Goal: Communication & Community: Answer question/provide support

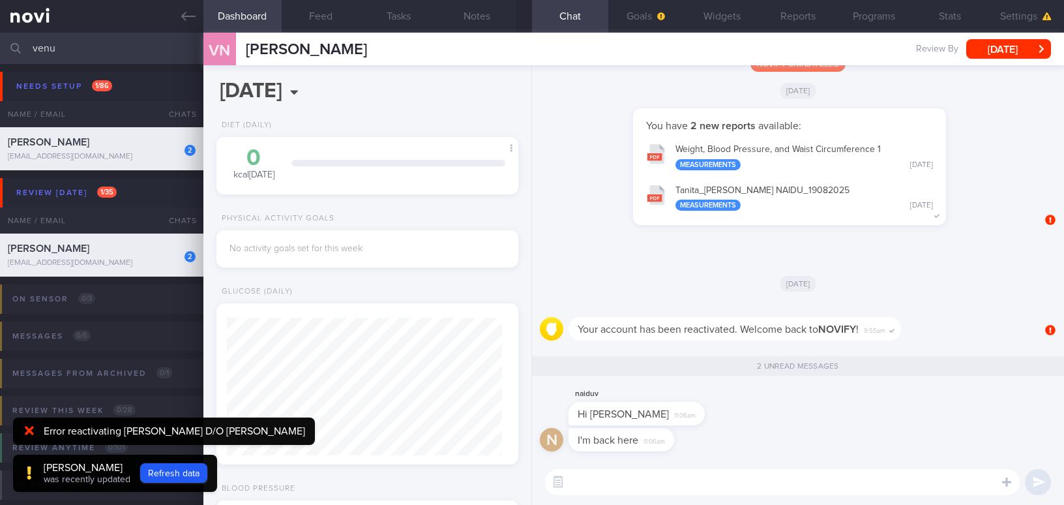
select select "7"
click at [630, 13] on button "Goals" at bounding box center [646, 16] width 76 height 33
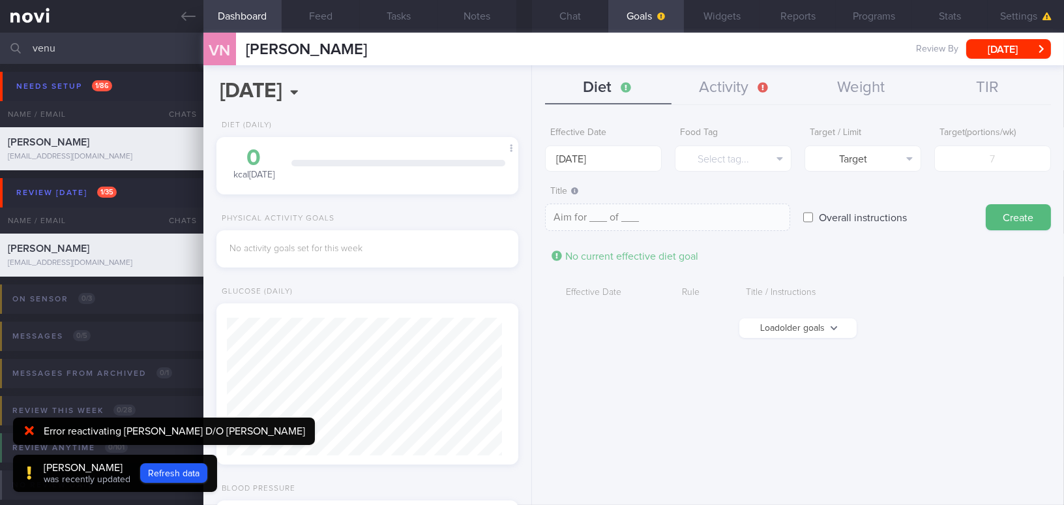
click at [769, 321] on button "Load older goals" at bounding box center [797, 328] width 117 height 20
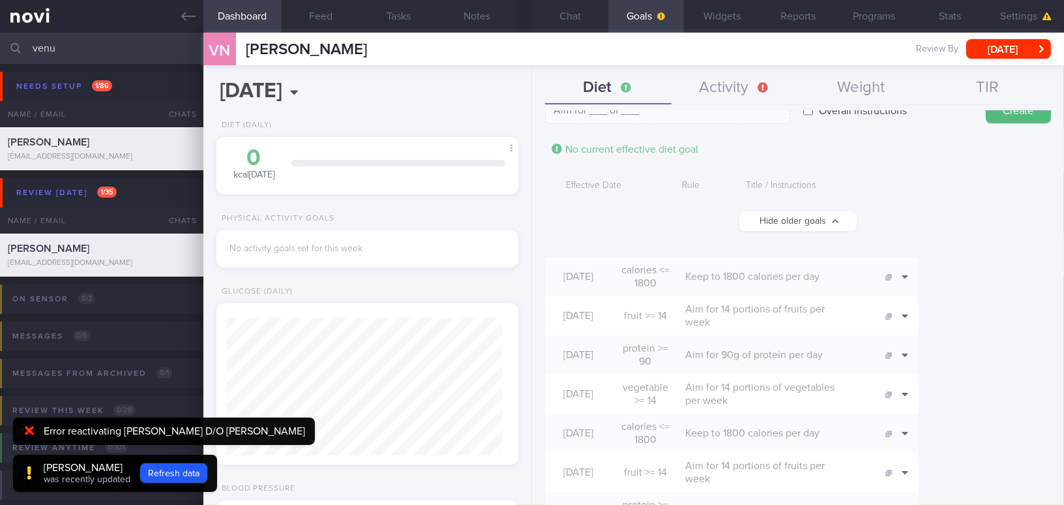
scroll to position [118, 0]
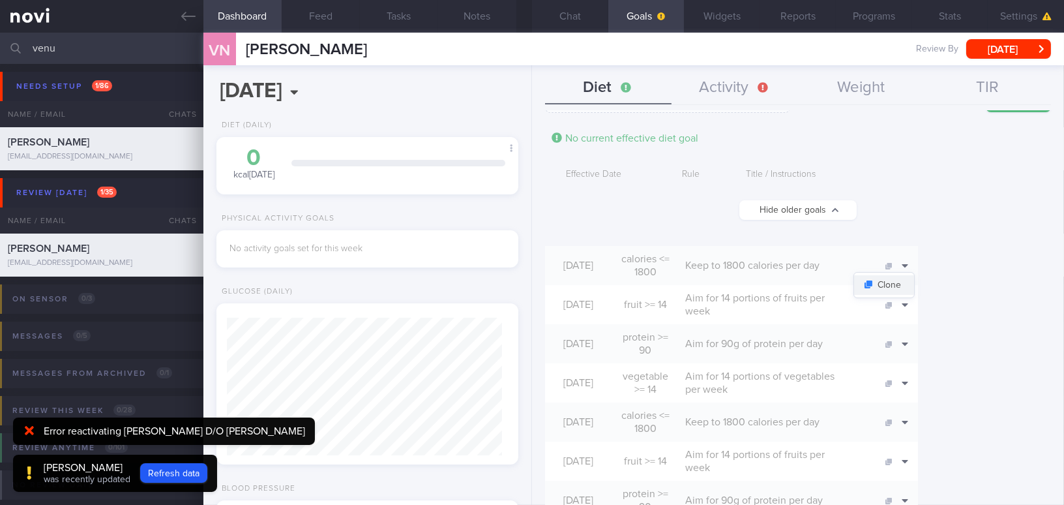
click at [914, 285] on button "Clone" at bounding box center [884, 285] width 60 height 20
type input "1800"
type textarea "Keep to 1800 calories per day"
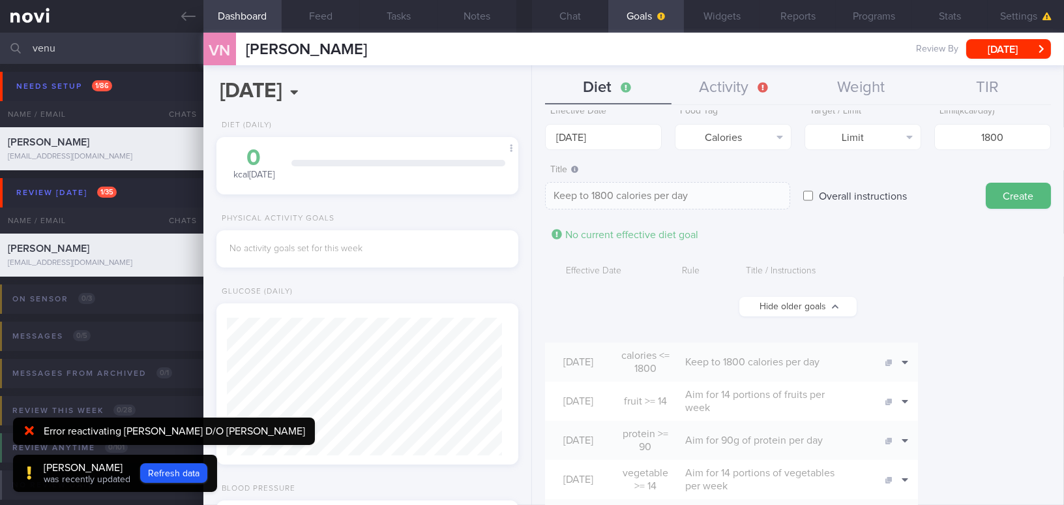
scroll to position [0, 0]
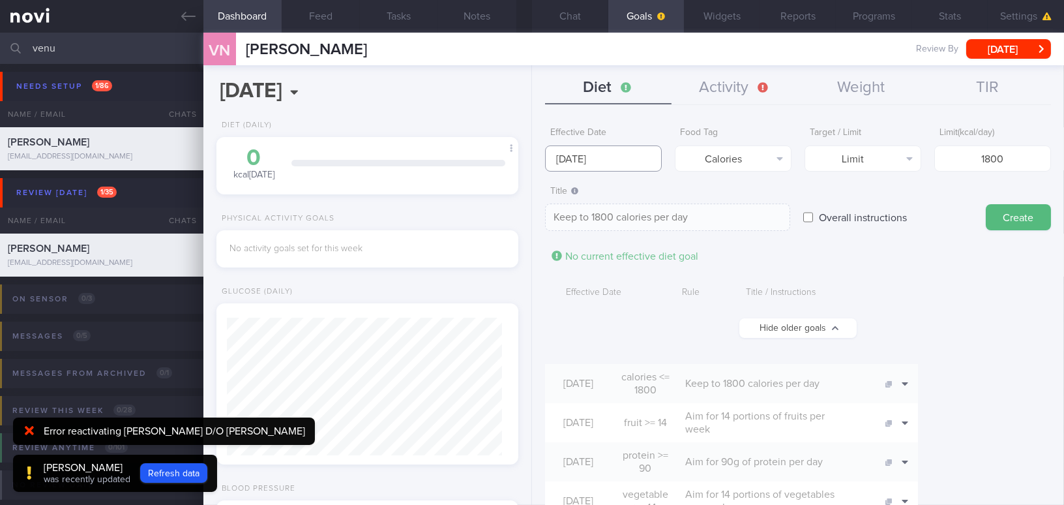
click at [607, 158] on input "[DATE]" at bounding box center [603, 158] width 117 height 26
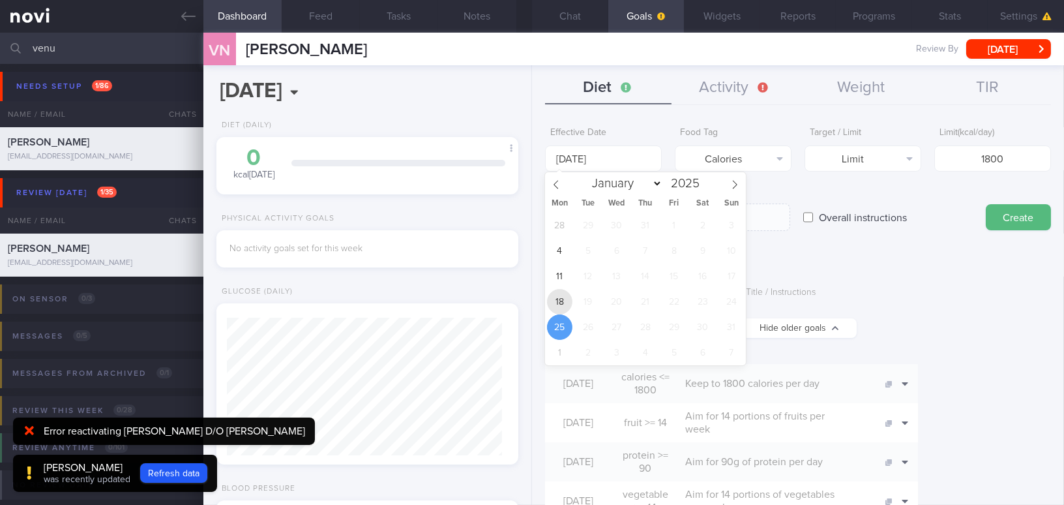
click at [554, 303] on span "18" at bounding box center [559, 301] width 25 height 25
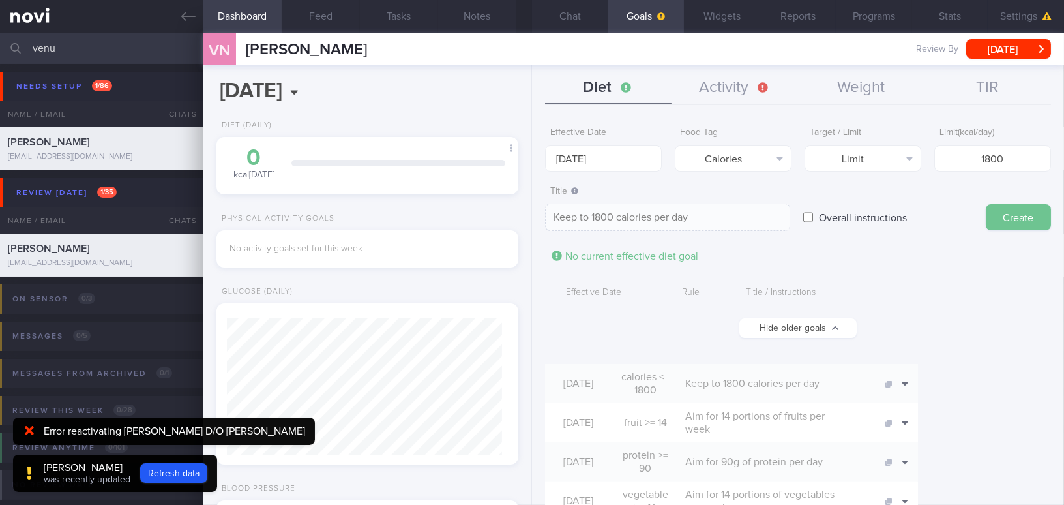
click at [1015, 218] on button "Create" at bounding box center [1018, 217] width 65 height 26
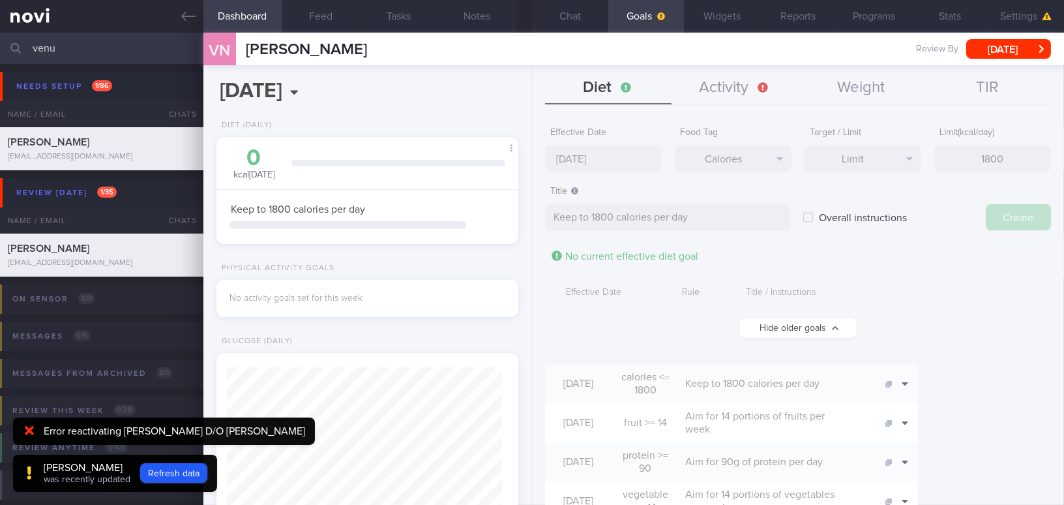
type input "[DATE]"
type textarea "Aim for ___ of ___"
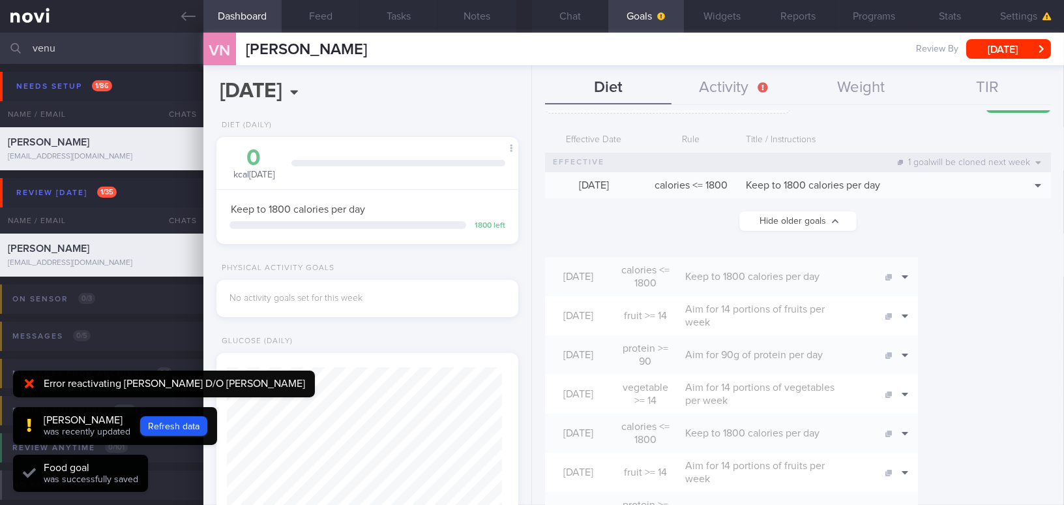
scroll to position [118, 0]
click at [914, 327] on button "Clone" at bounding box center [884, 335] width 60 height 20
type input "14"
type textarea "Aim for 14 portions of fruits per week"
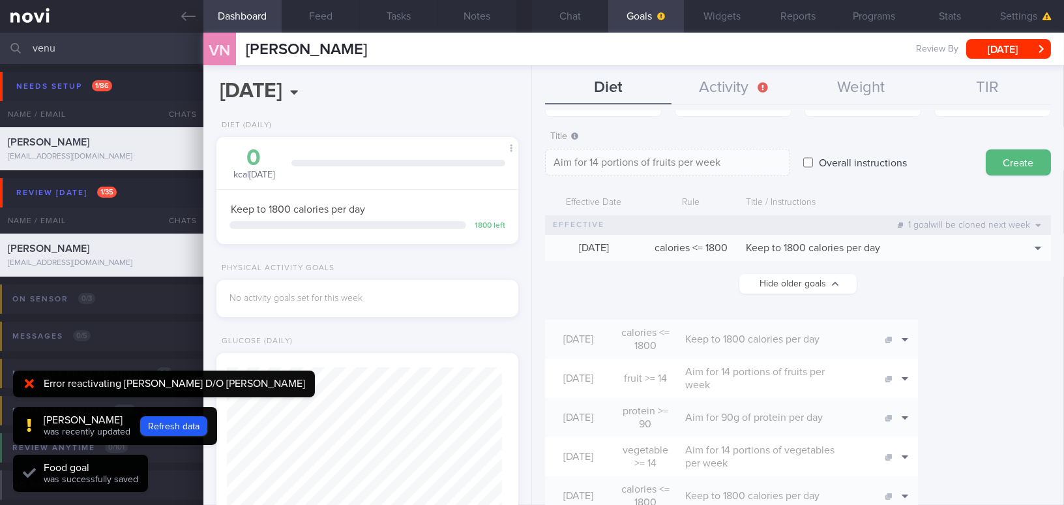
scroll to position [0, 0]
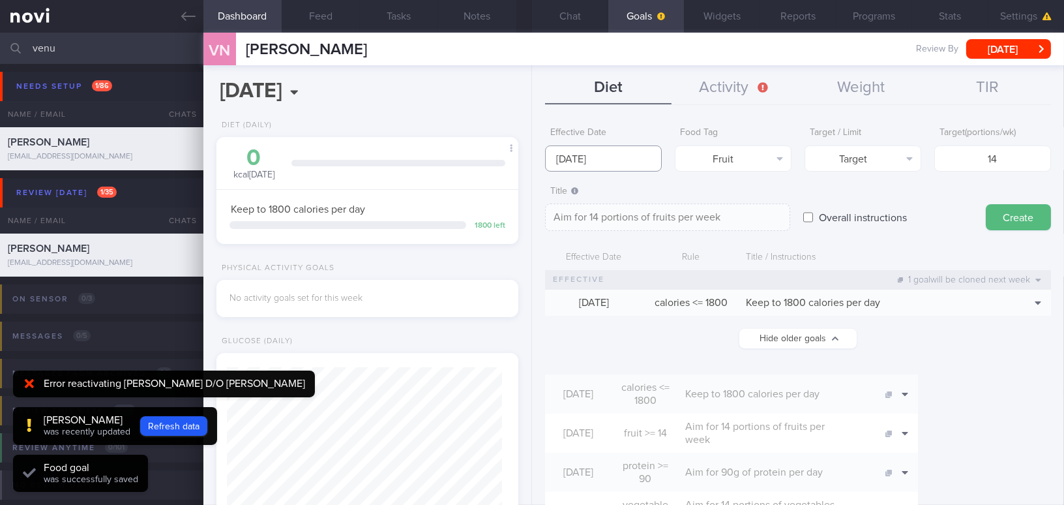
click at [594, 158] on input "[DATE]" at bounding box center [603, 158] width 117 height 26
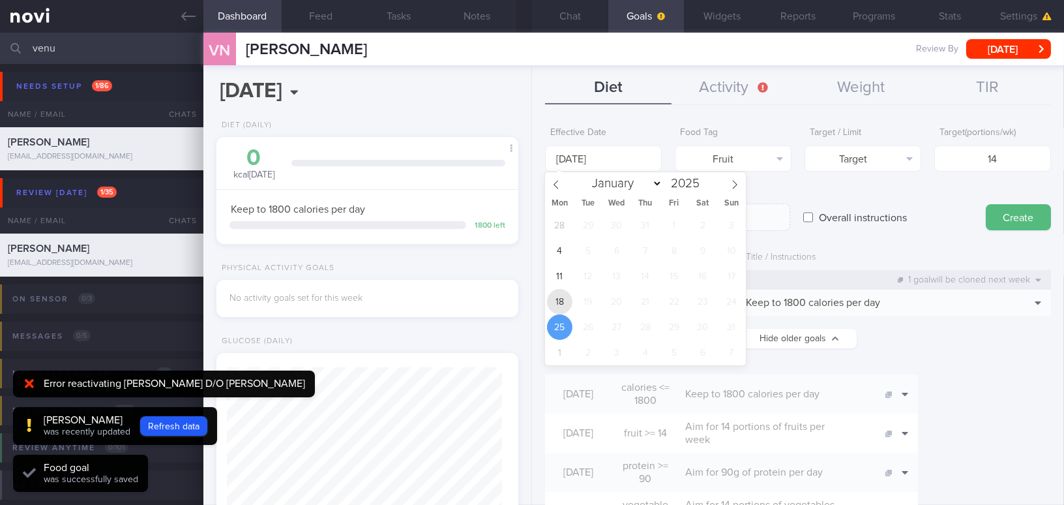
click at [559, 295] on span "18" at bounding box center [559, 301] width 25 height 25
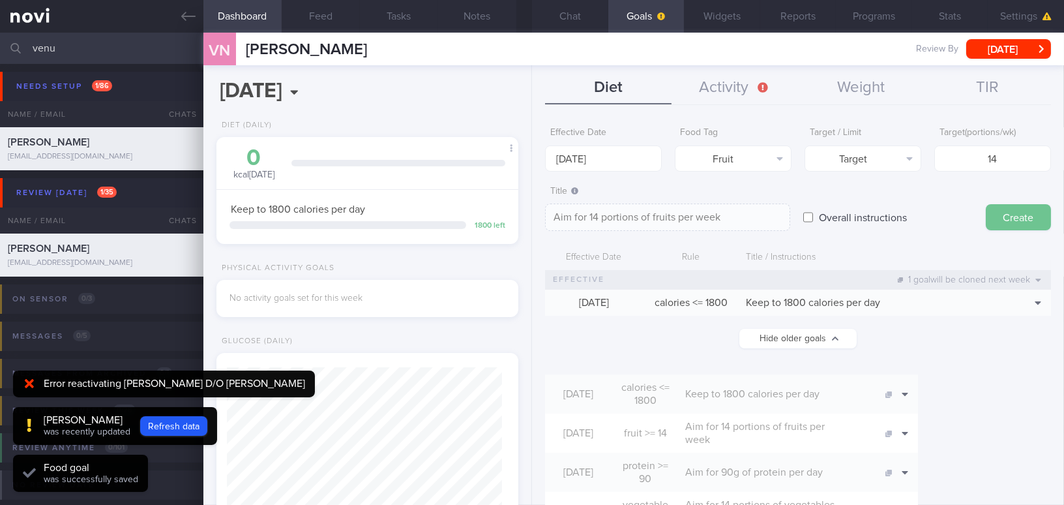
click at [1019, 214] on button "Create" at bounding box center [1018, 217] width 65 height 26
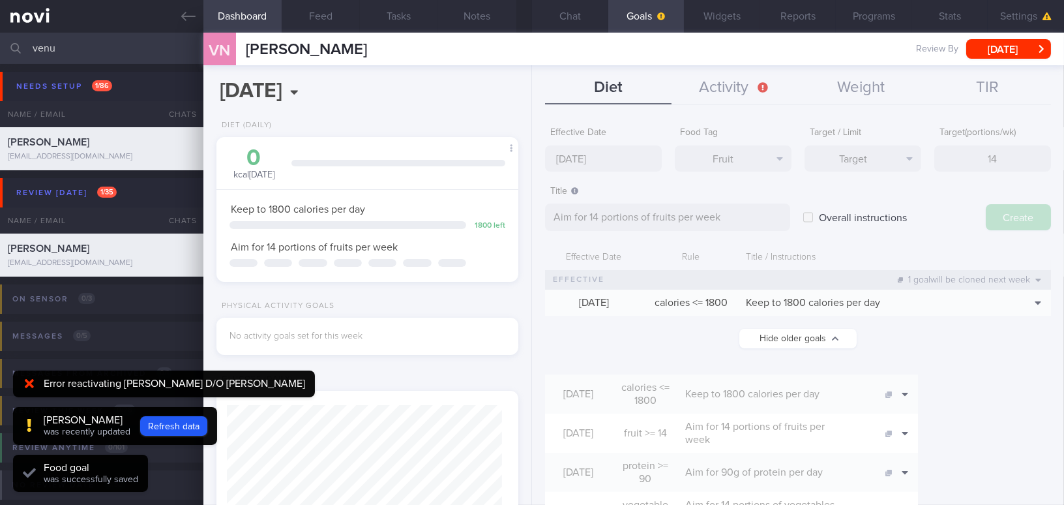
type input "[DATE]"
type textarea "Aim for ___ of ___"
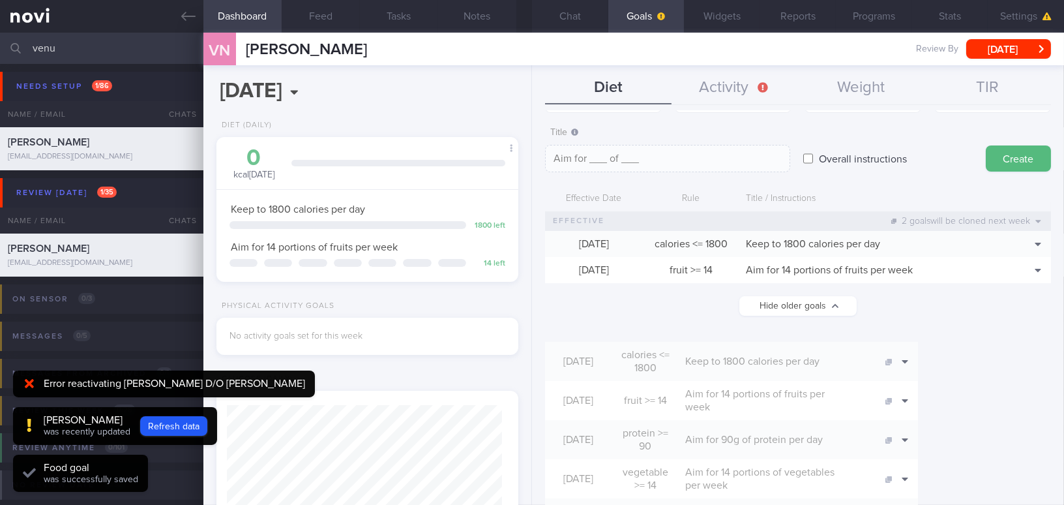
scroll to position [177, 0]
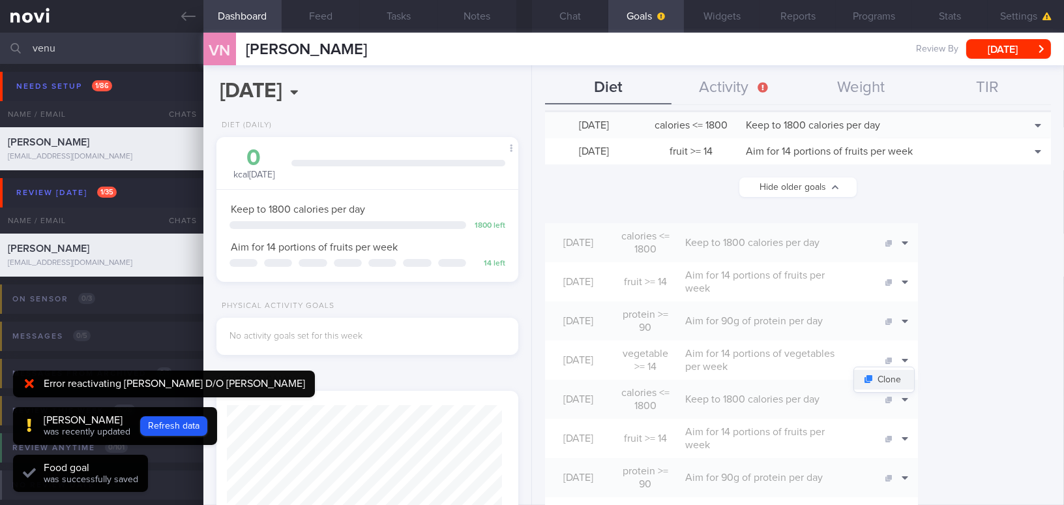
click at [914, 370] on button "Clone" at bounding box center [884, 380] width 60 height 20
type input "14"
type textarea "Aim for 14 portions of vegetables per week"
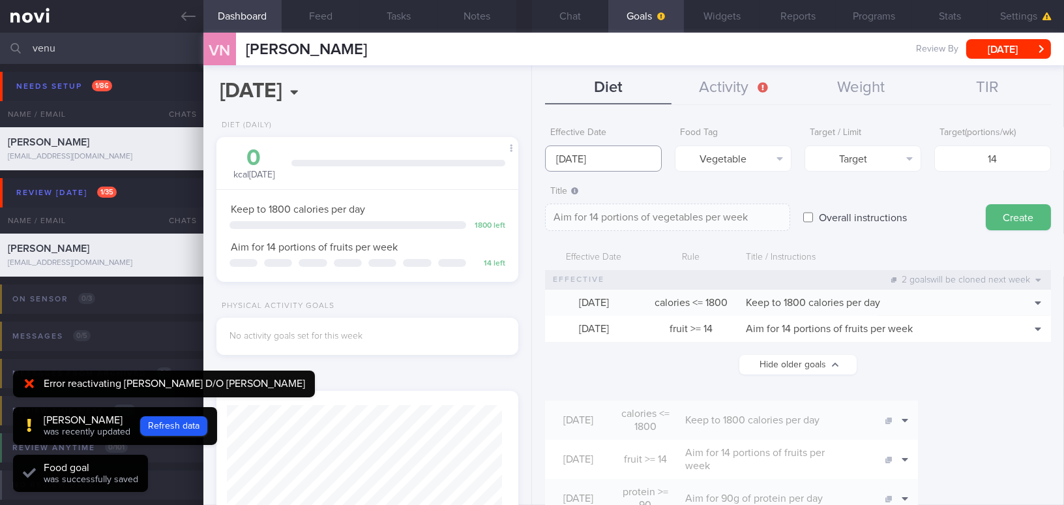
click at [629, 158] on input "[DATE]" at bounding box center [603, 158] width 117 height 26
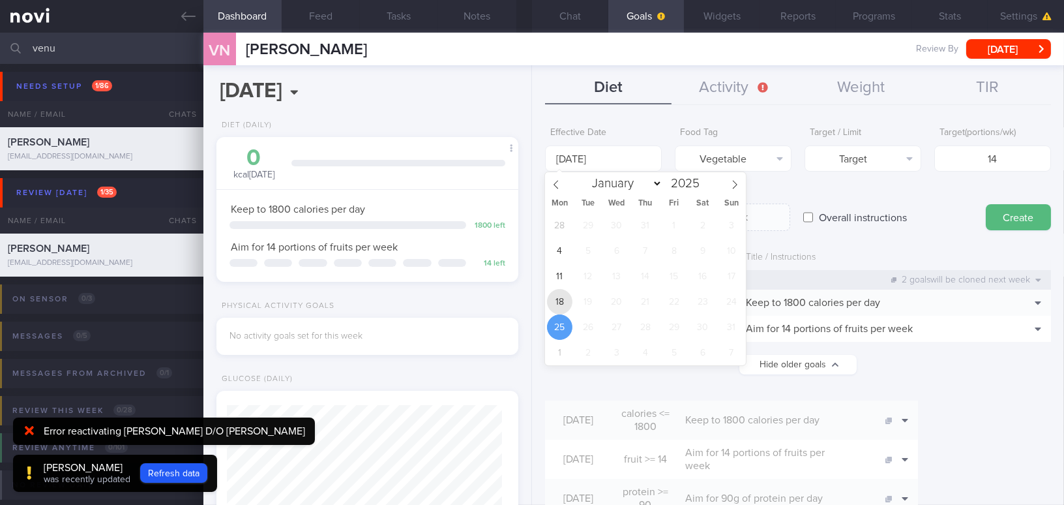
click at [565, 299] on span "18" at bounding box center [559, 301] width 25 height 25
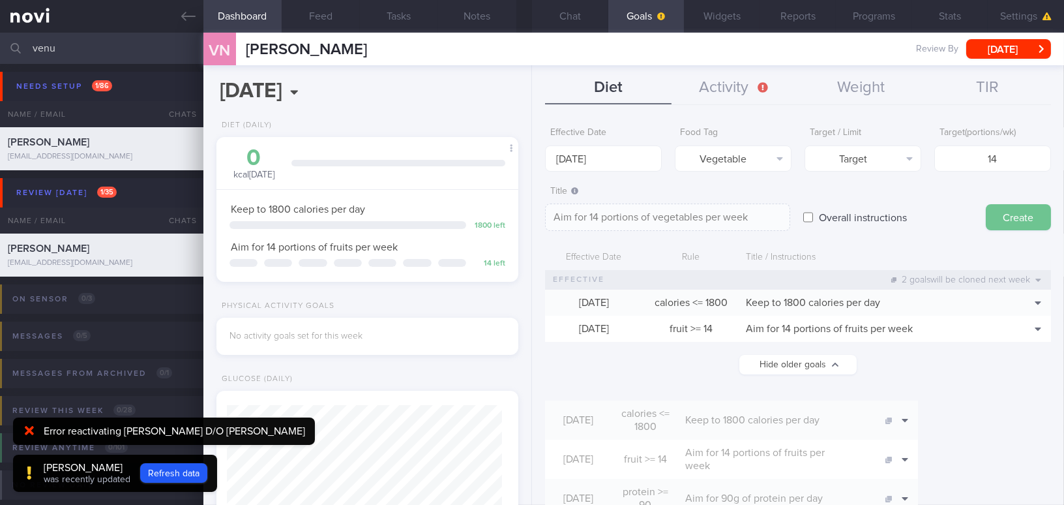
click at [1008, 218] on button "Create" at bounding box center [1018, 217] width 65 height 26
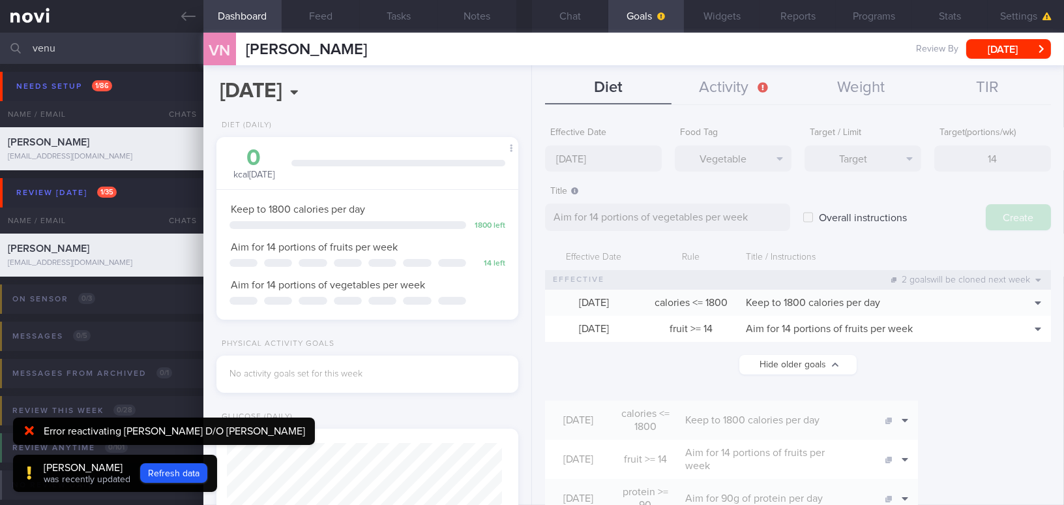
type input "[DATE]"
type textarea "Aim for ___ of ___"
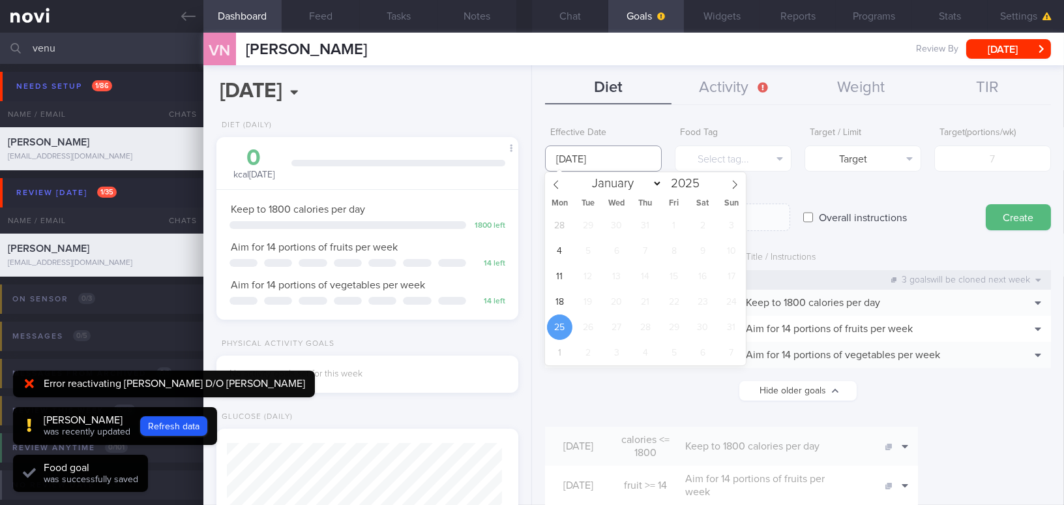
click at [604, 155] on input "[DATE]" at bounding box center [603, 158] width 117 height 26
click at [560, 301] on span "18" at bounding box center [559, 301] width 25 height 25
type input "[DATE]"
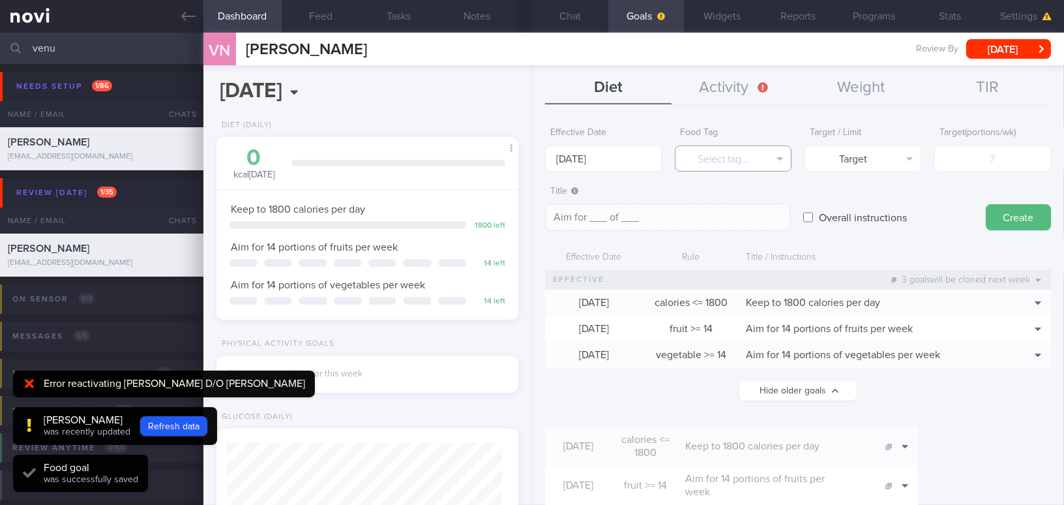
click at [732, 156] on button "Select tag..." at bounding box center [733, 158] width 117 height 26
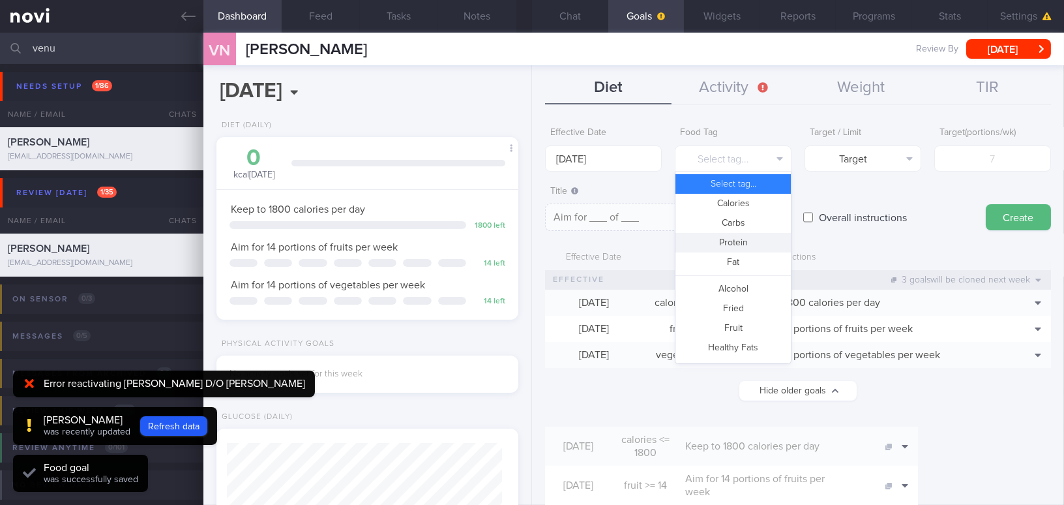
click at [733, 239] on button "Protein" at bounding box center [733, 243] width 115 height 20
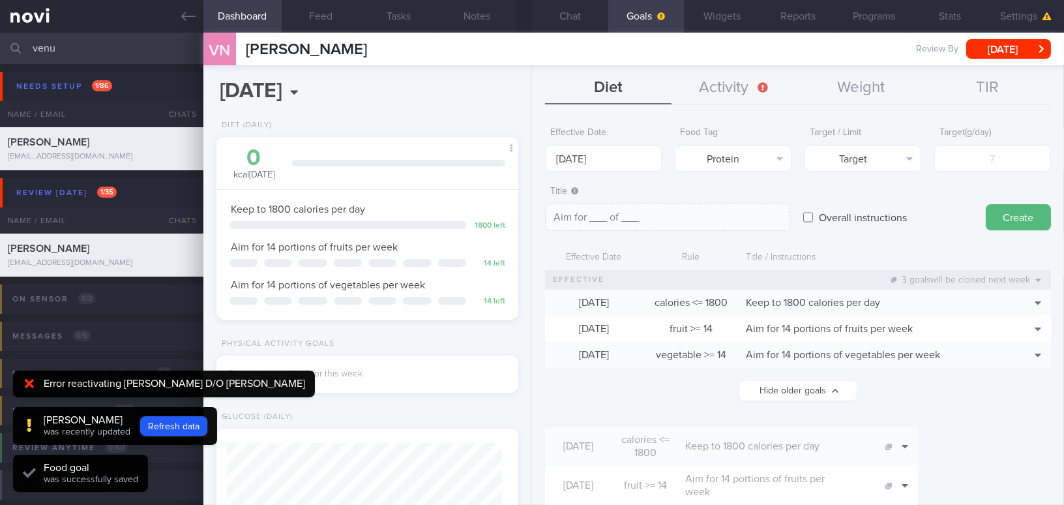
type textarea "Aim for __g of protein per day"
click at [937, 164] on input "number" at bounding box center [992, 158] width 117 height 26
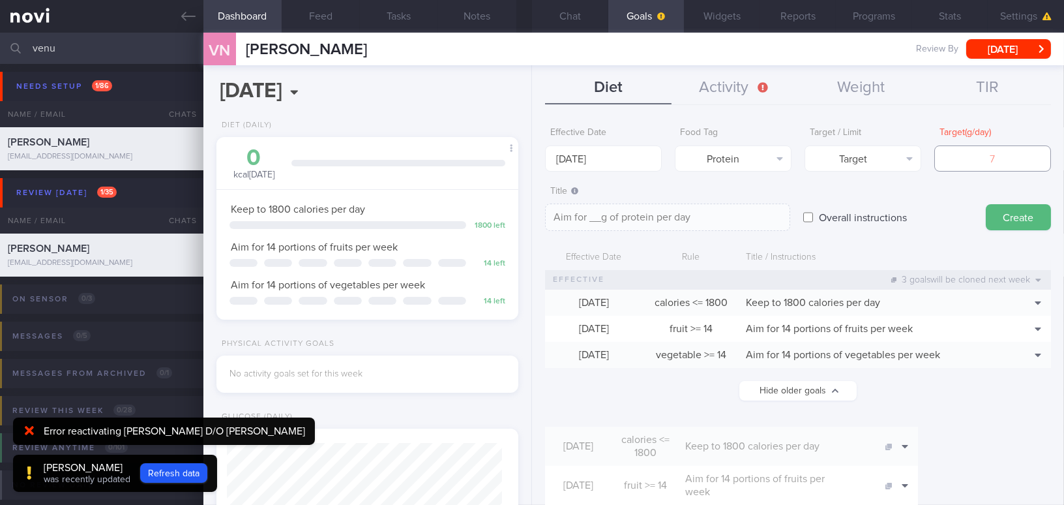
type input "1"
type textarea "Aim for 1g of protein per day"
type input "11"
type textarea "Aim for 11g of protein per day"
type input "110"
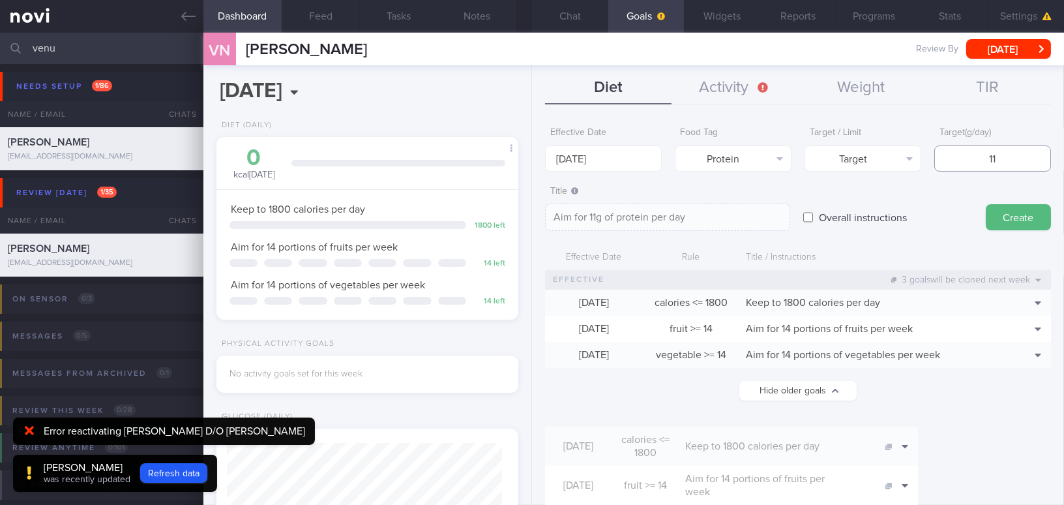
type textarea "Aim for 110g of protein per day"
type input "110"
click at [1017, 216] on button "Create" at bounding box center [1018, 217] width 65 height 26
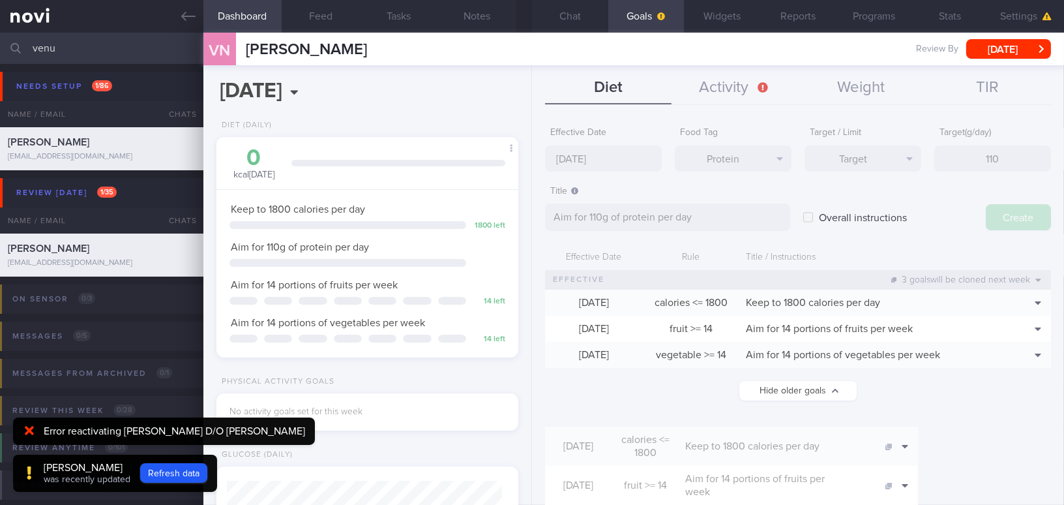
type input "[DATE]"
type textarea "Aim for ___ of ___"
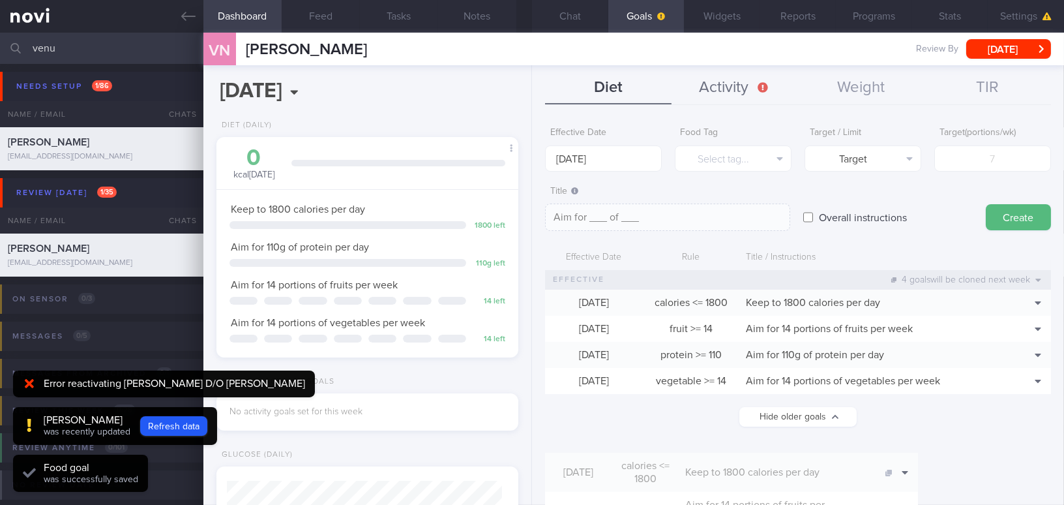
click at [752, 89] on button "Activity" at bounding box center [735, 88] width 126 height 33
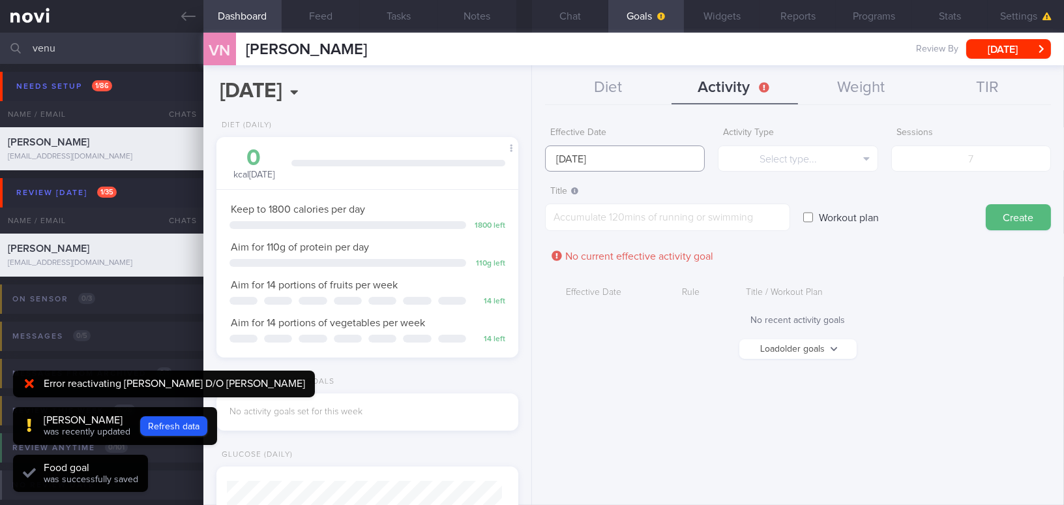
click at [594, 151] on input "[DATE]" at bounding box center [625, 158] width 160 height 26
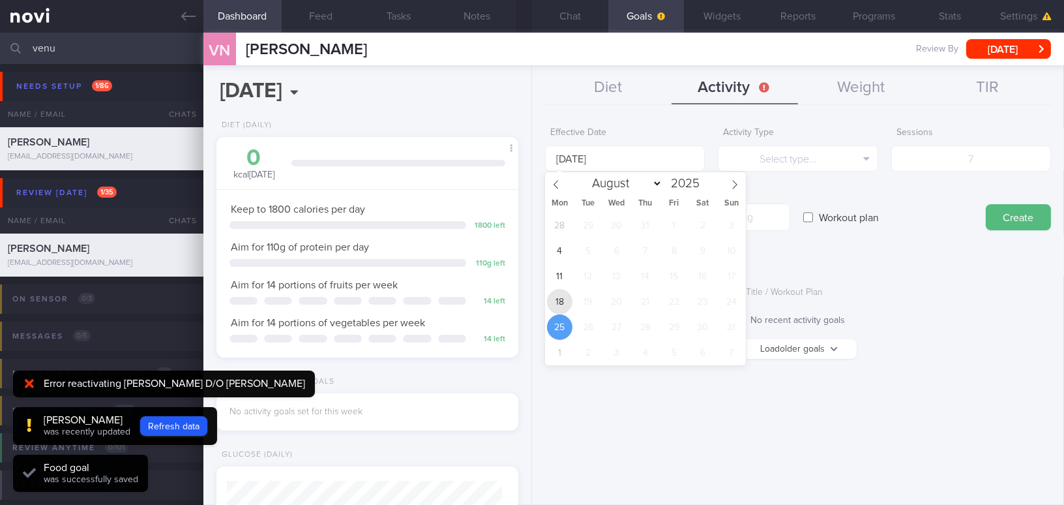
click at [559, 303] on span "18" at bounding box center [559, 301] width 25 height 25
type input "[DATE]"
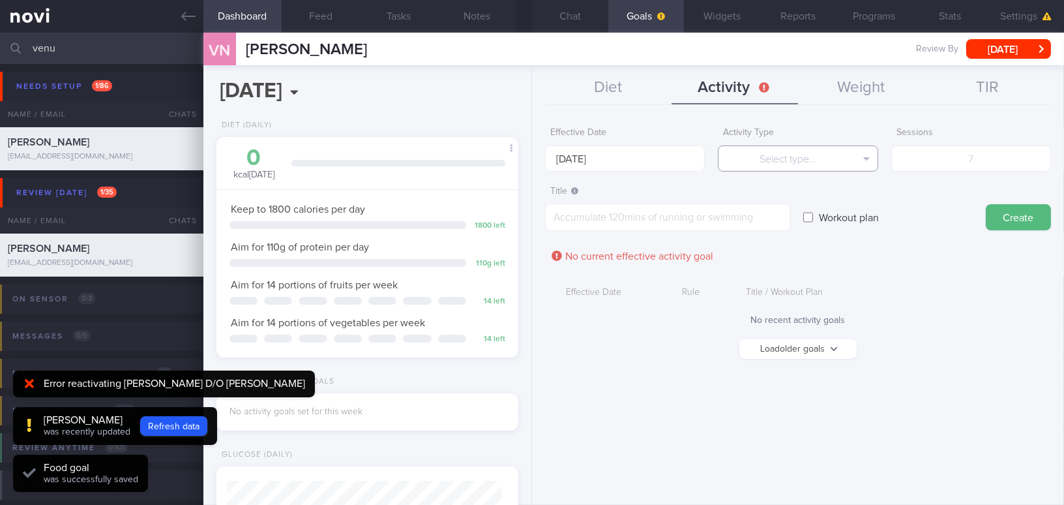
click at [746, 163] on button "Select type..." at bounding box center [798, 158] width 160 height 26
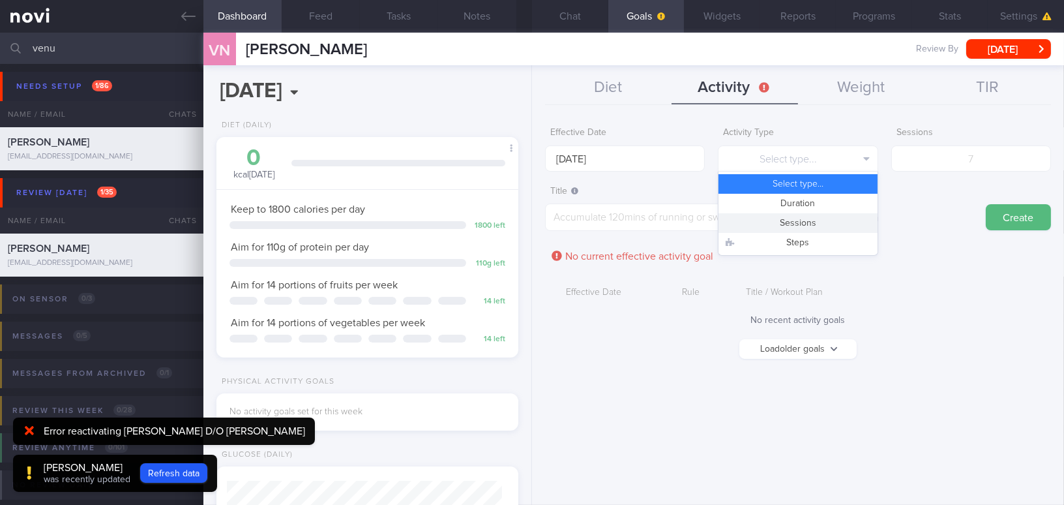
click at [749, 228] on button "Sessions" at bounding box center [798, 223] width 158 height 20
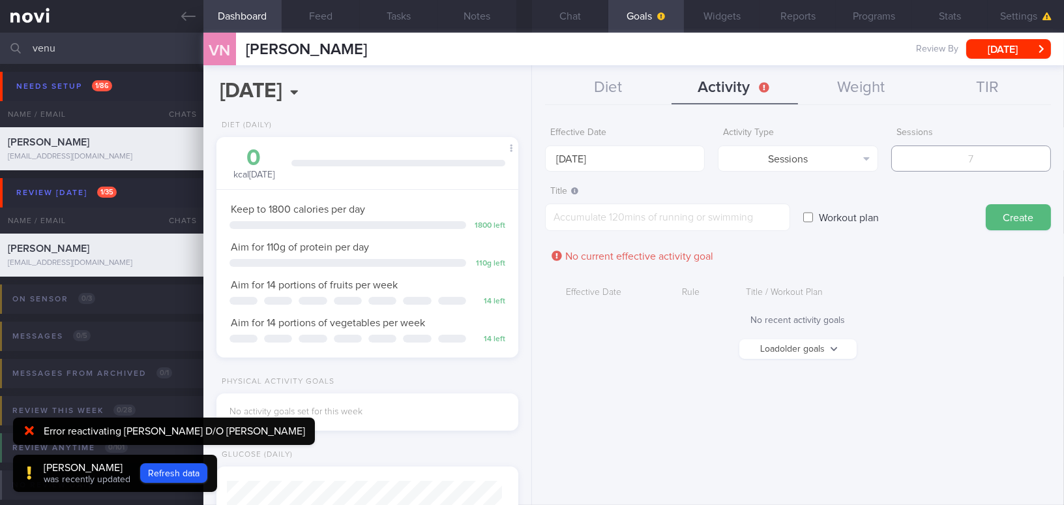
click at [940, 155] on input "number" at bounding box center [971, 158] width 160 height 26
type input "3"
click at [684, 222] on textarea at bounding box center [667, 216] width 245 height 27
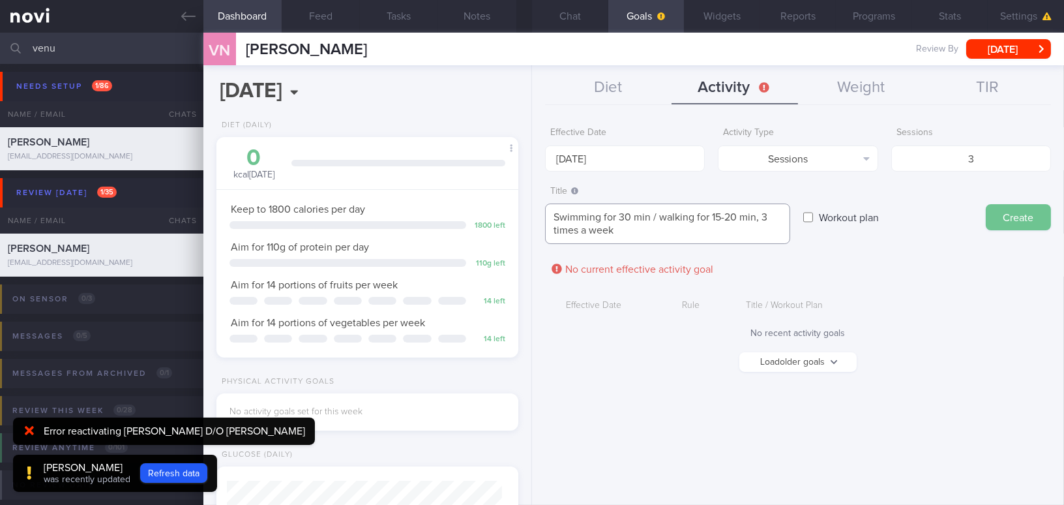
type textarea "Swimming for 30 min / walking for 15-20 min, 3 times a week"
click at [1004, 215] on button "Create" at bounding box center [1018, 217] width 65 height 26
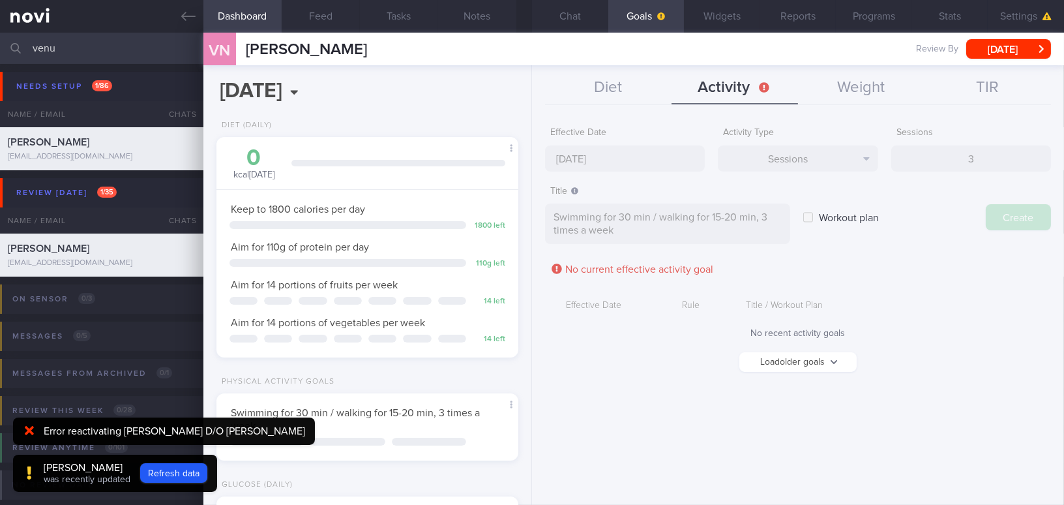
type input "[DATE]"
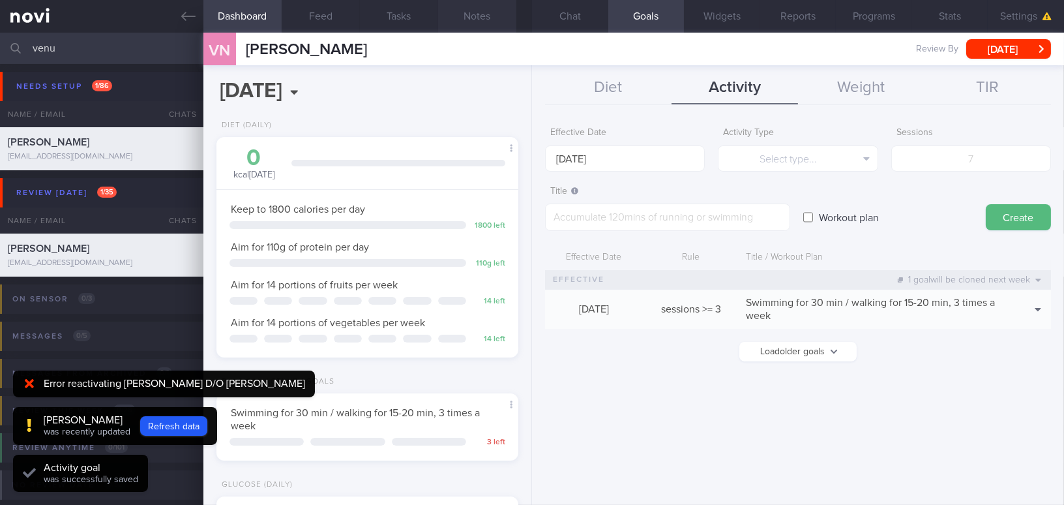
click at [488, 16] on button "Notes" at bounding box center [477, 16] width 78 height 33
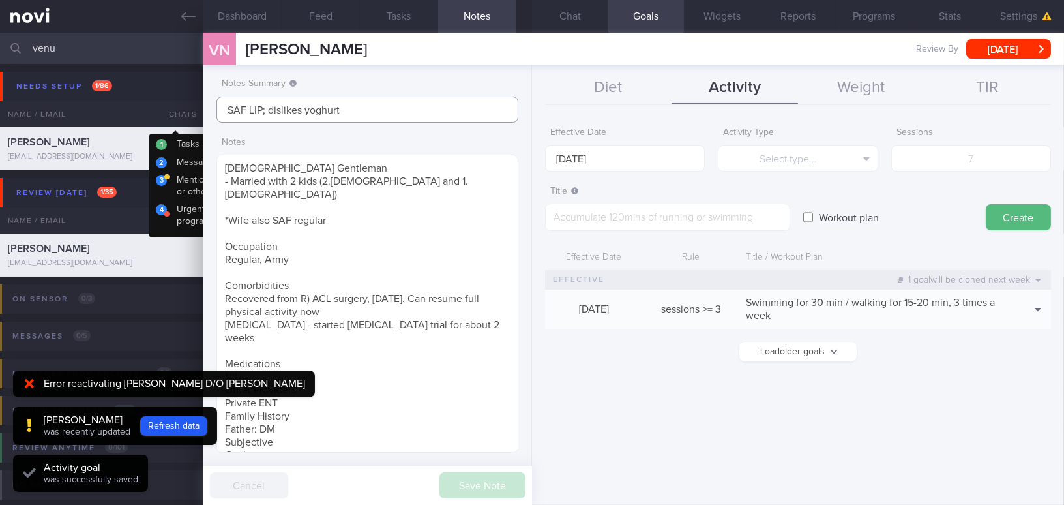
drag, startPoint x: 351, startPoint y: 103, endPoint x: 168, endPoint y: 104, distance: 183.9
click at [168, 104] on div "Patients New Users Coaches venu Assigned patients Assigned patients All active …" at bounding box center [532, 269] width 1064 height 472
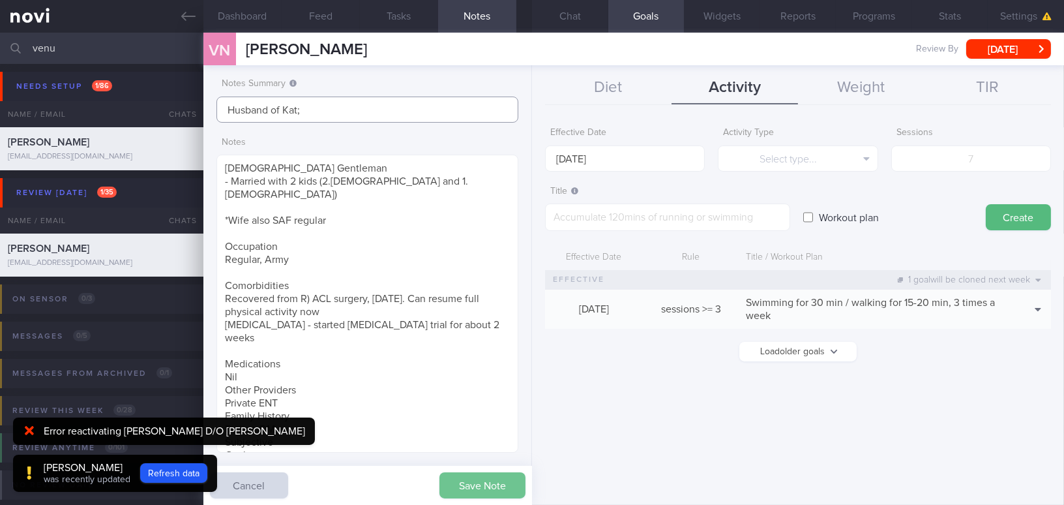
type input "Husband of Kat;"
click at [475, 488] on button "Save Note" at bounding box center [482, 485] width 86 height 26
type input "Husband of Kat;"
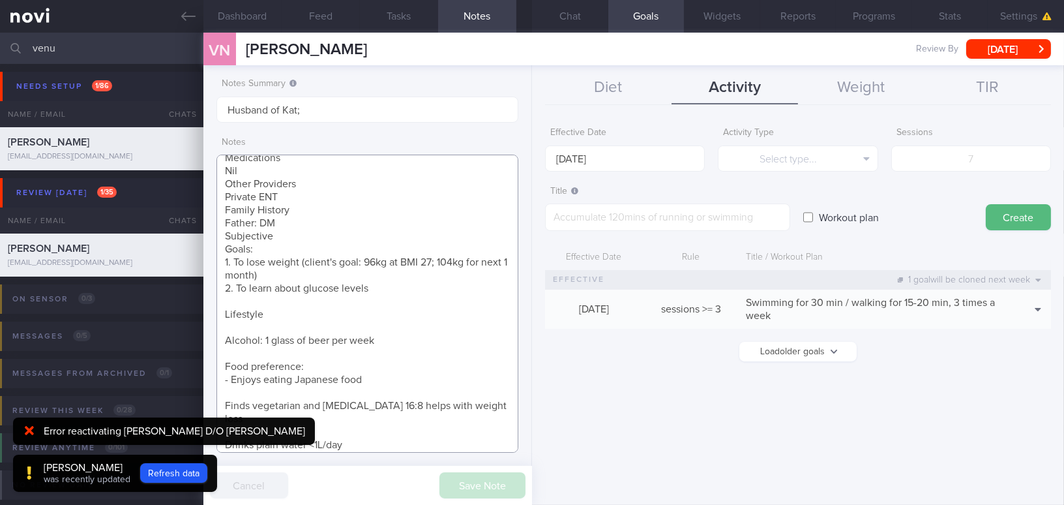
scroll to position [250, 0]
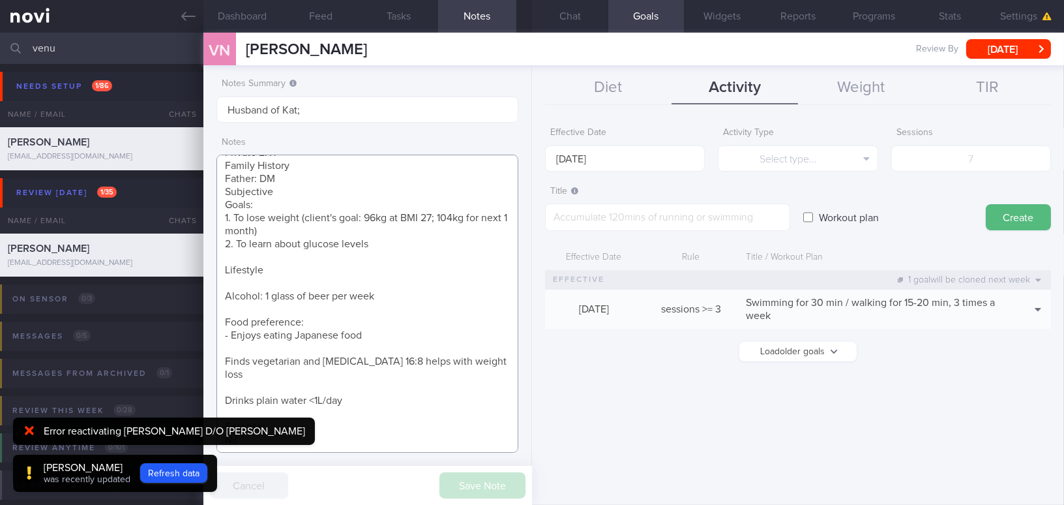
drag, startPoint x: 223, startPoint y: 165, endPoint x: 492, endPoint y: 526, distance: 450.0
click at [492, 504] on html "You are offline! Some functionality will be unavailable Patients New Users Coac…" at bounding box center [532, 252] width 1064 height 505
paste textarea "[DEMOGRAPHIC_DATA] [DEMOGRAPHIC_DATA] - Married with 2 kids (2.[DEMOGRAPHIC_DAT…"
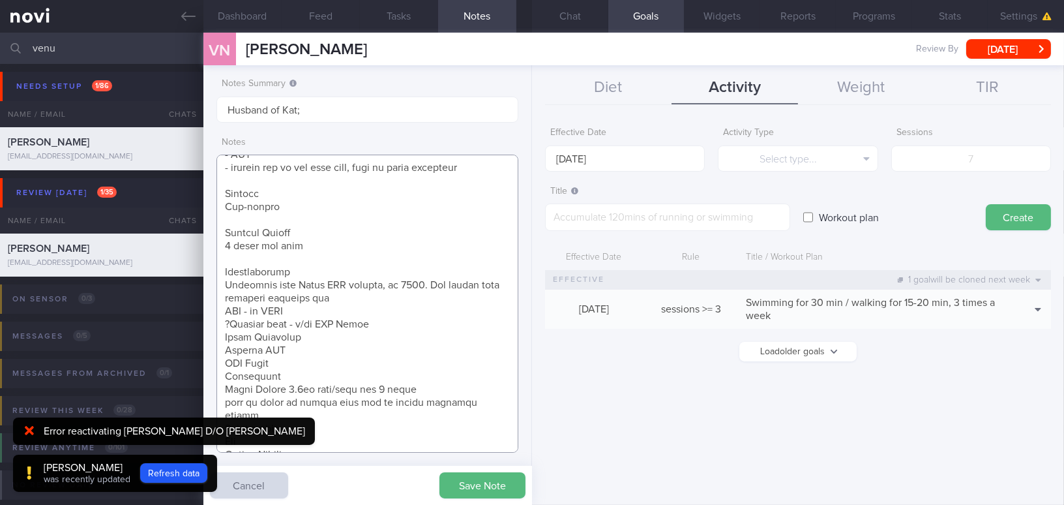
scroll to position [177, 0]
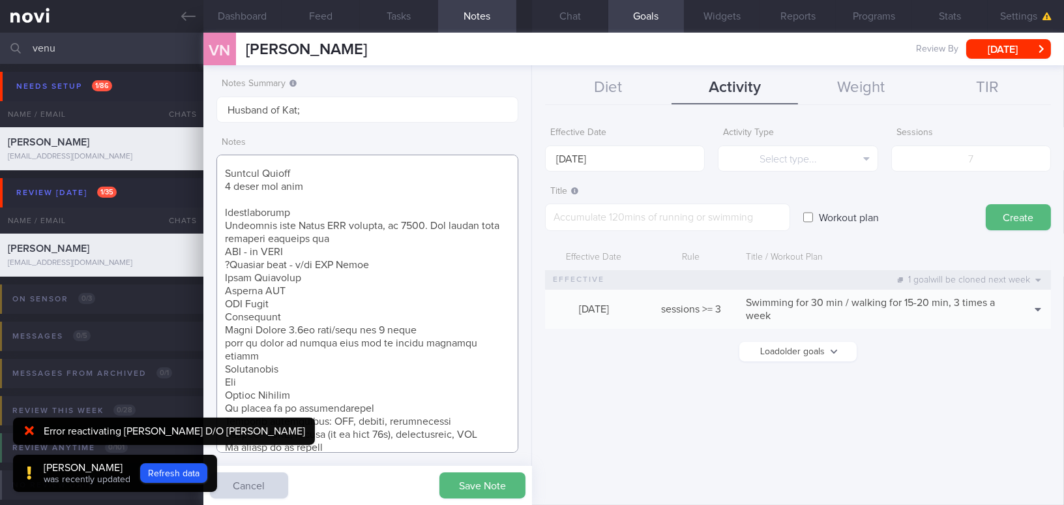
click at [224, 225] on textarea at bounding box center [367, 304] width 302 height 298
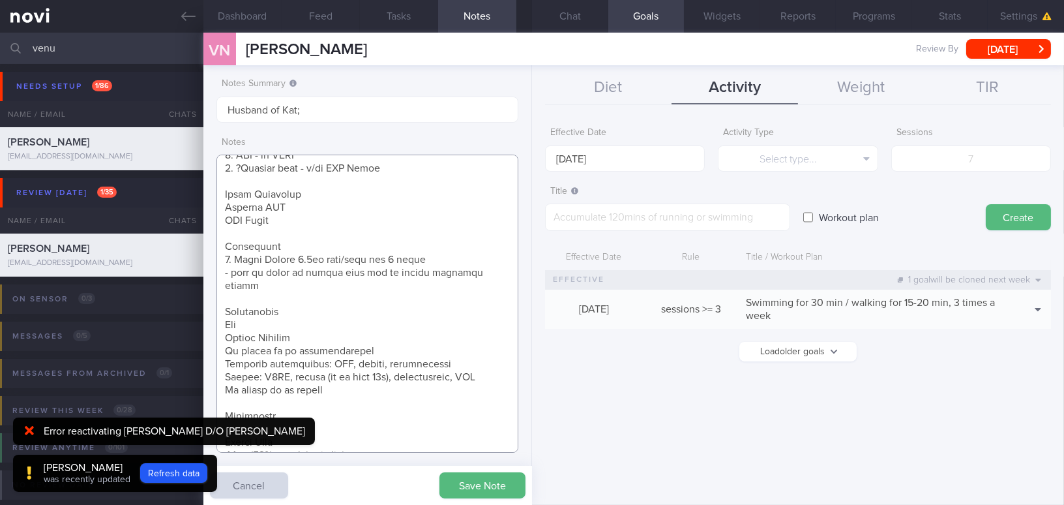
scroll to position [296, 0]
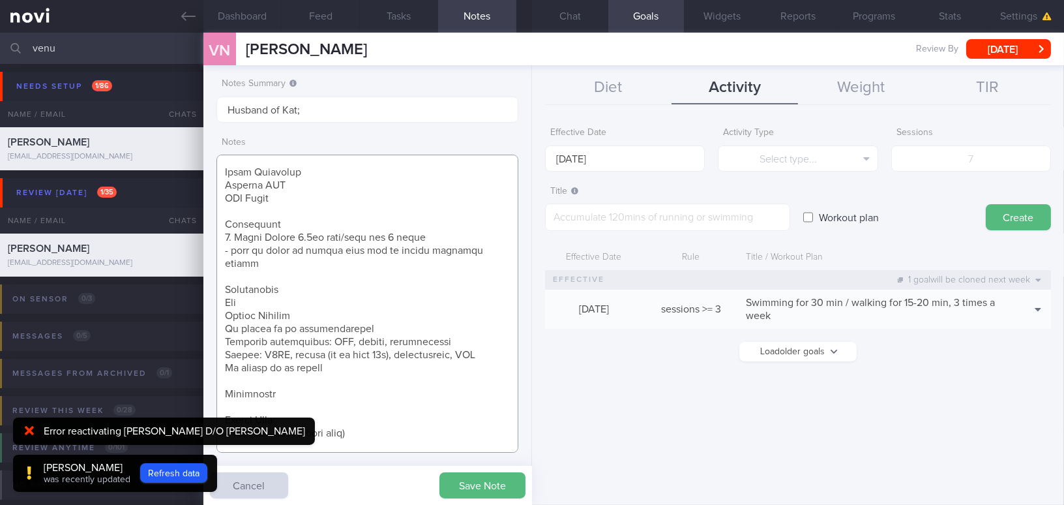
drag, startPoint x: 226, startPoint y: 301, endPoint x: 327, endPoint y: 351, distance: 112.0
click at [327, 351] on textarea at bounding box center [367, 304] width 302 height 298
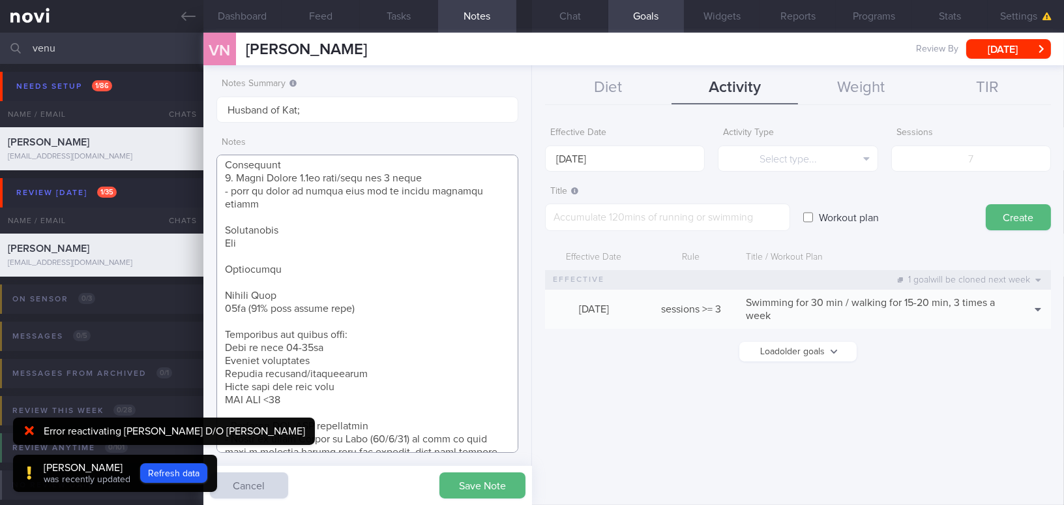
scroll to position [415, 0]
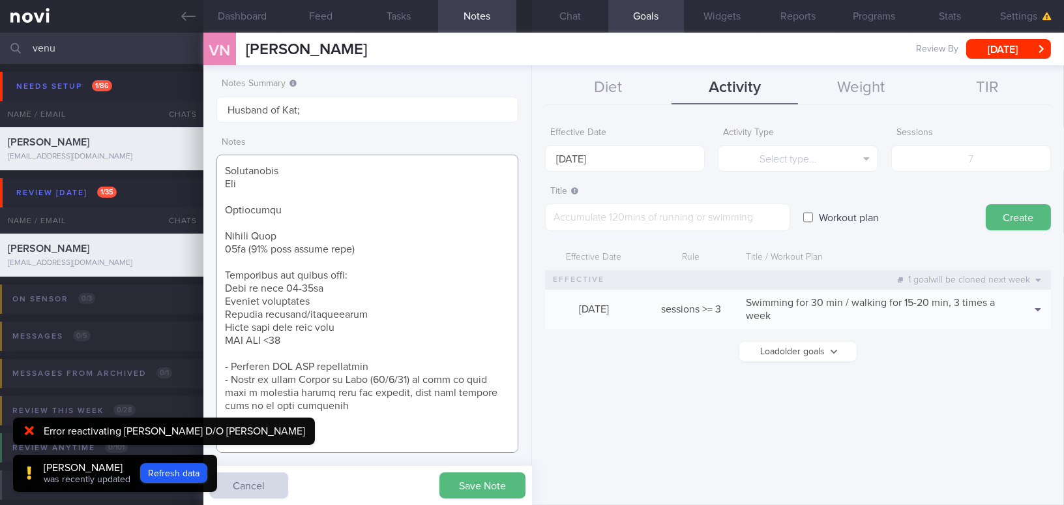
drag, startPoint x: 227, startPoint y: 220, endPoint x: 320, endPoint y: 329, distance: 143.4
click at [320, 329] on textarea at bounding box center [367, 304] width 302 height 298
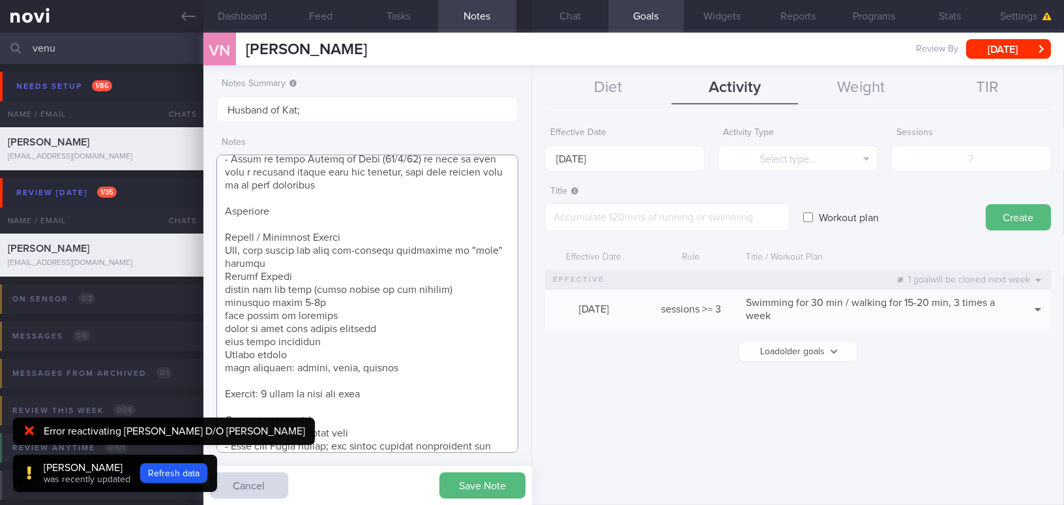
scroll to position [533, 0]
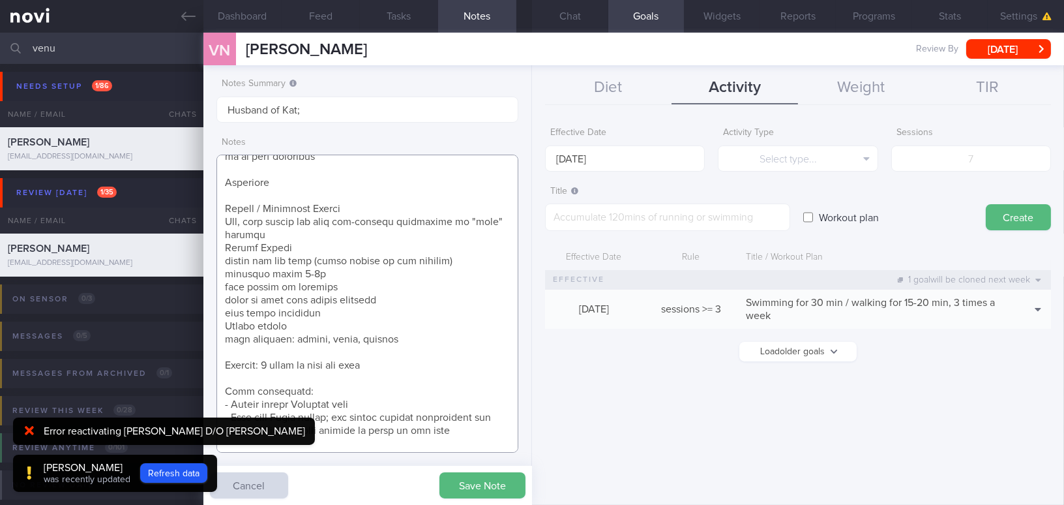
drag, startPoint x: 225, startPoint y: 196, endPoint x: 406, endPoint y: 364, distance: 246.8
click at [406, 364] on textarea at bounding box center [367, 304] width 302 height 298
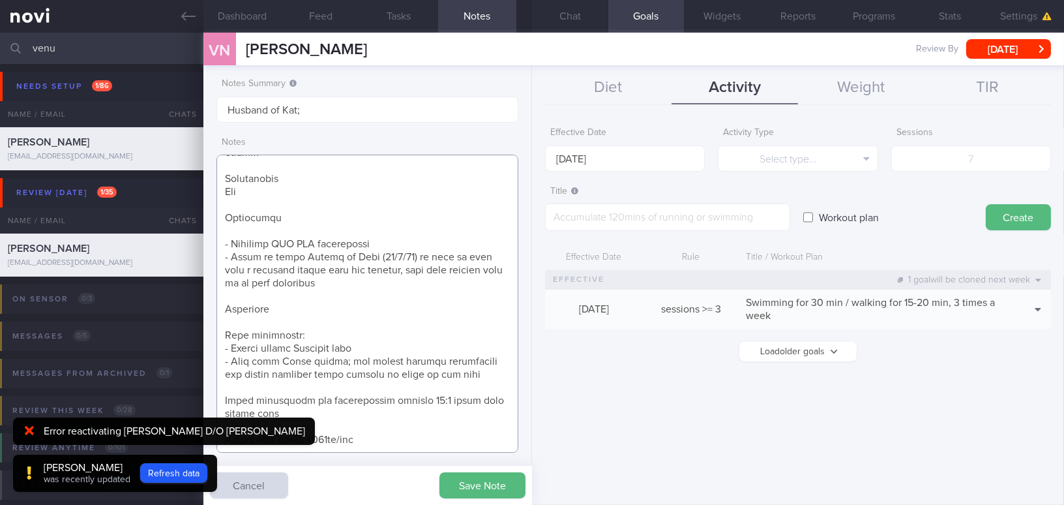
scroll to position [394, 0]
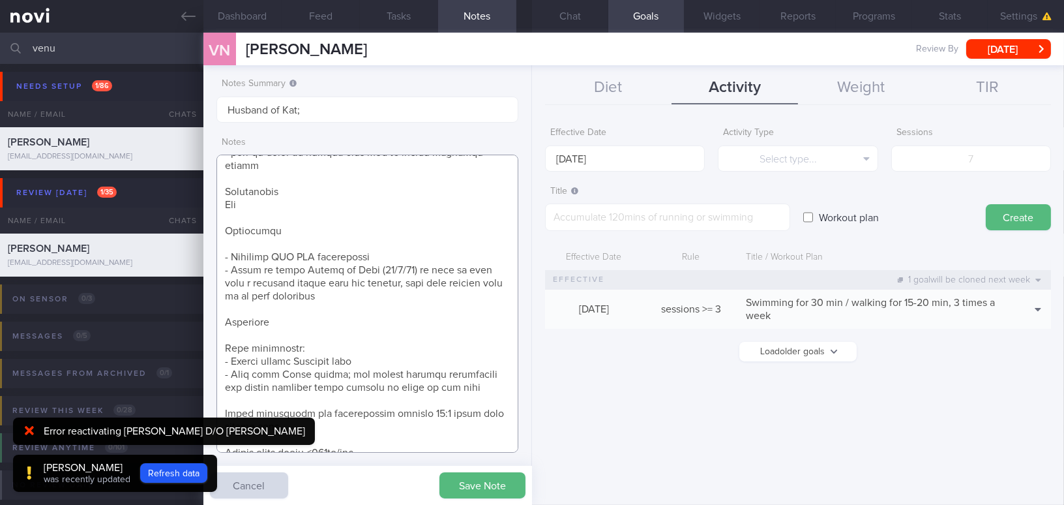
drag, startPoint x: 310, startPoint y: 414, endPoint x: 219, endPoint y: 394, distance: 93.4
click at [219, 394] on textarea at bounding box center [367, 304] width 302 height 298
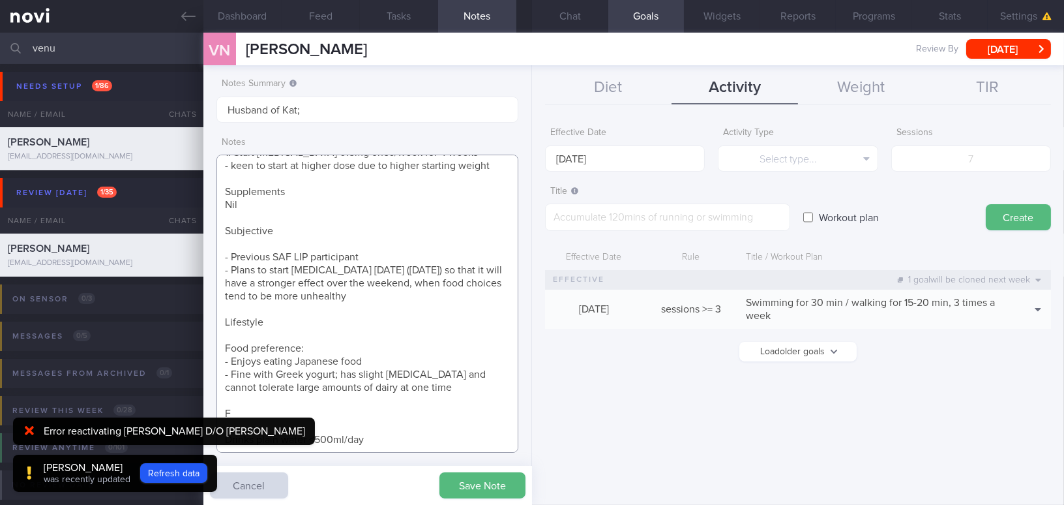
scroll to position [381, 0]
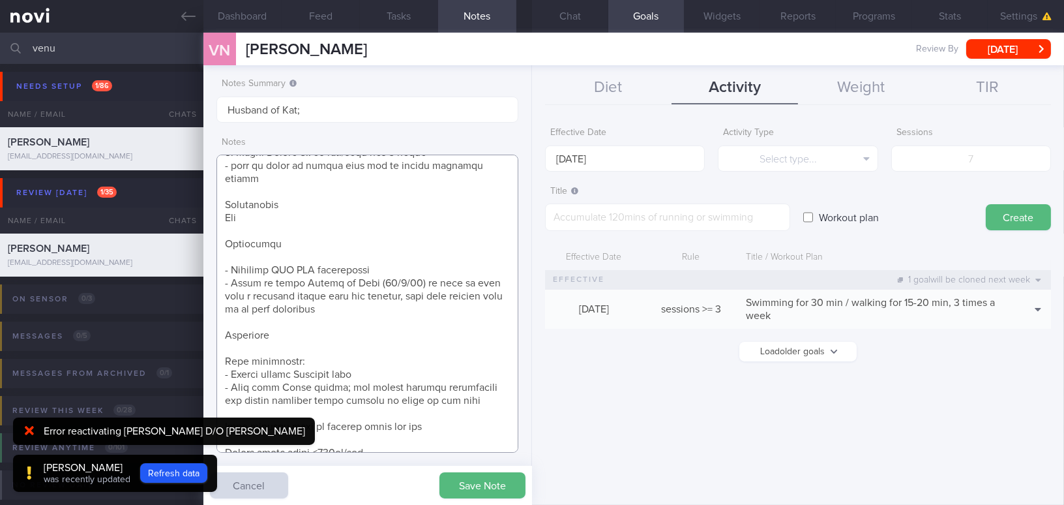
click at [388, 437] on textarea at bounding box center [367, 304] width 302 height 298
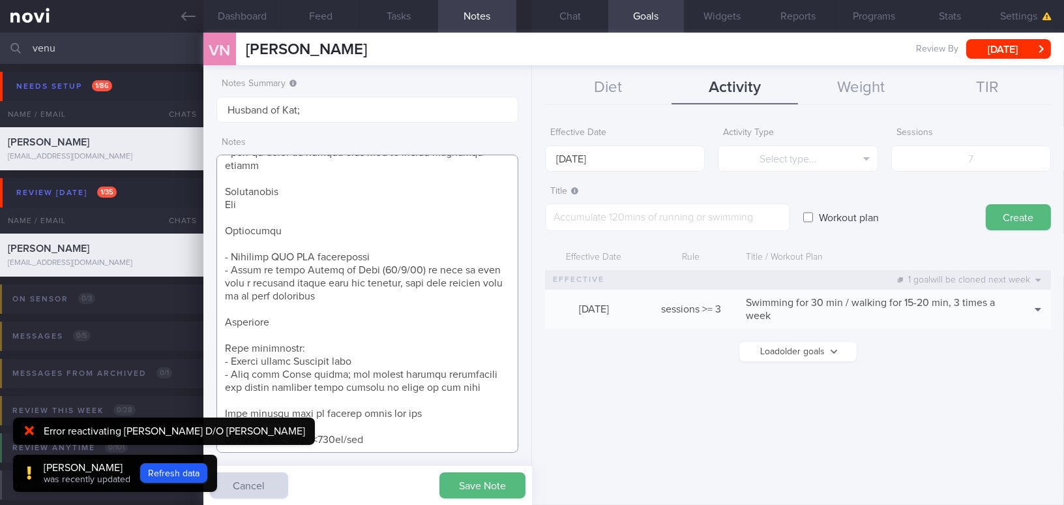
scroll to position [407, 0]
click at [193, 473] on button "Refresh data" at bounding box center [173, 473] width 67 height 20
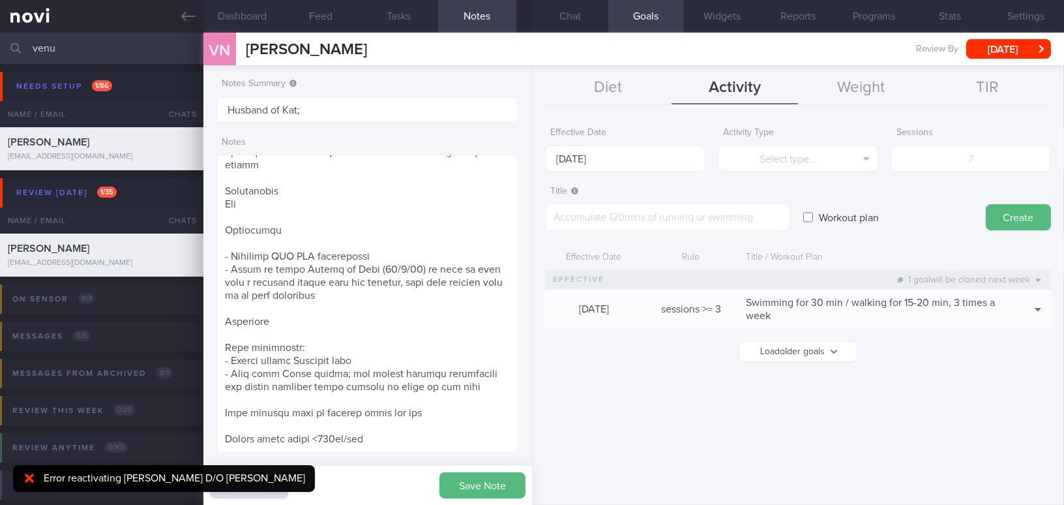
scroll to position [138, 275]
click at [36, 473] on div at bounding box center [29, 478] width 21 height 14
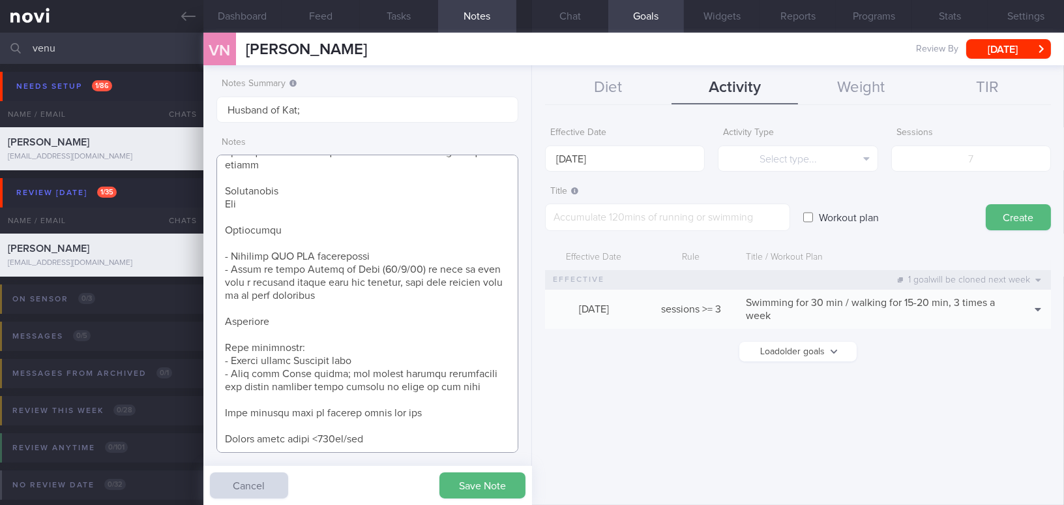
click at [243, 443] on textarea at bounding box center [367, 304] width 302 height 298
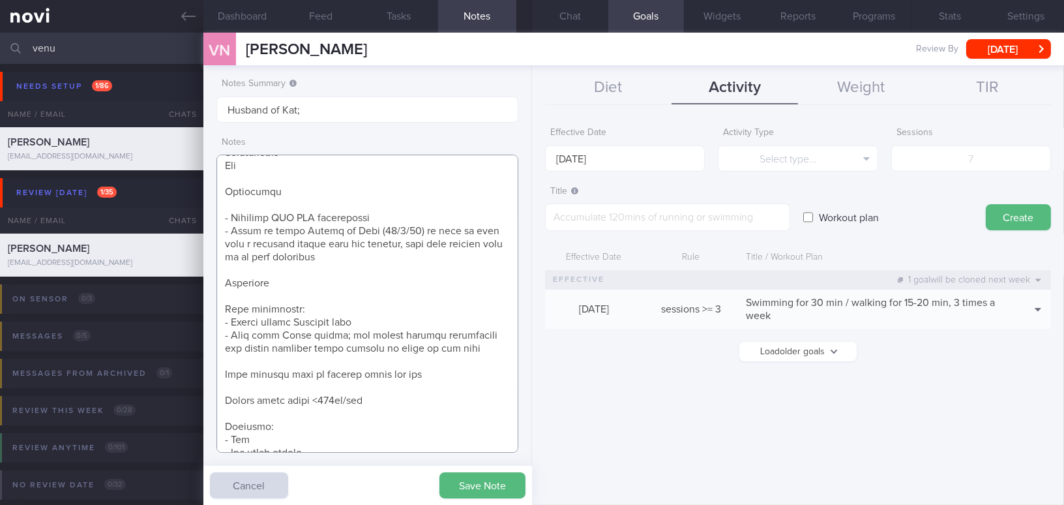
scroll to position [445, 0]
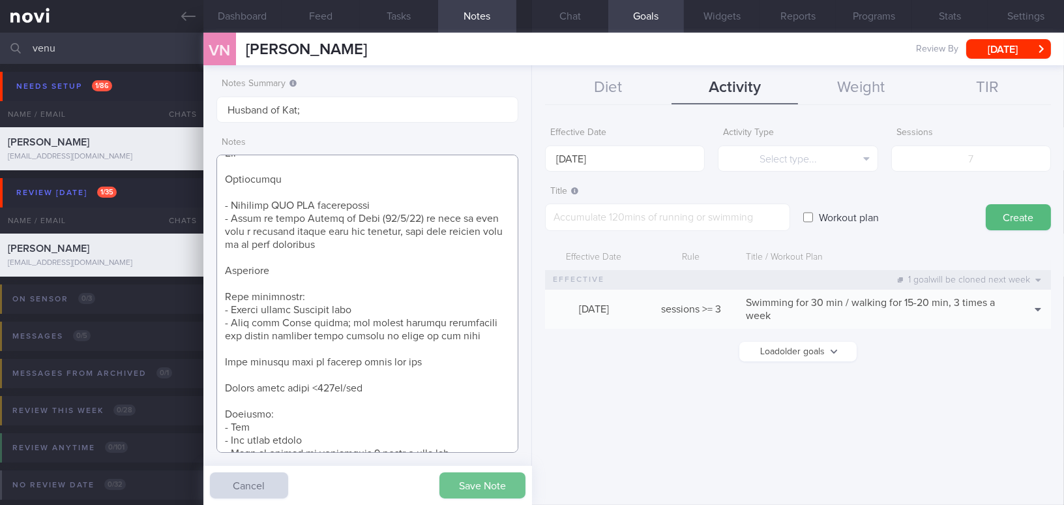
type textarea "[DEMOGRAPHIC_DATA] [DEMOGRAPHIC_DATA] - Married with 2 kids (2.[DEMOGRAPHIC_DAT…"
click at [462, 496] on button "Save Note" at bounding box center [482, 485] width 86 height 26
click at [865, 90] on button "Weight" at bounding box center [861, 88] width 126 height 33
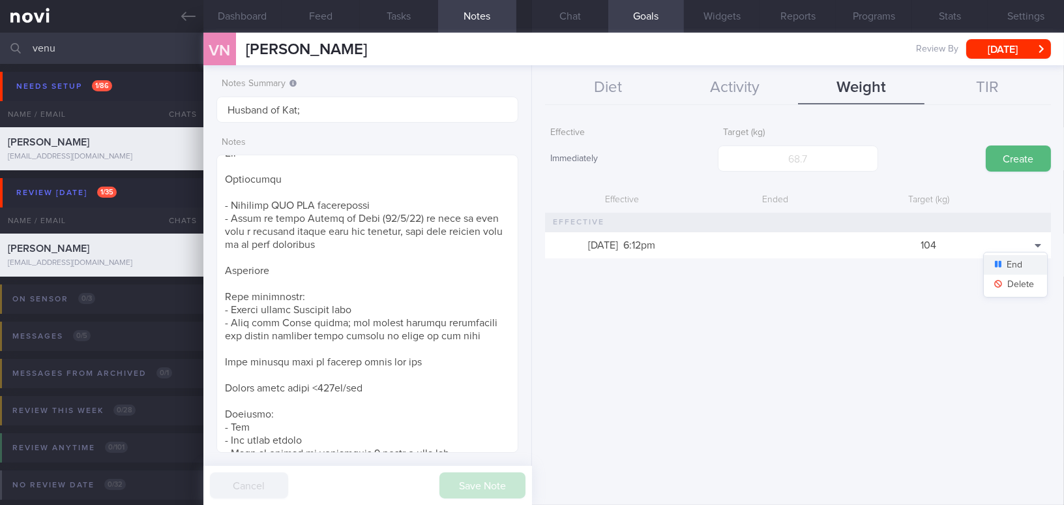
click at [1031, 263] on button "End" at bounding box center [1015, 265] width 63 height 20
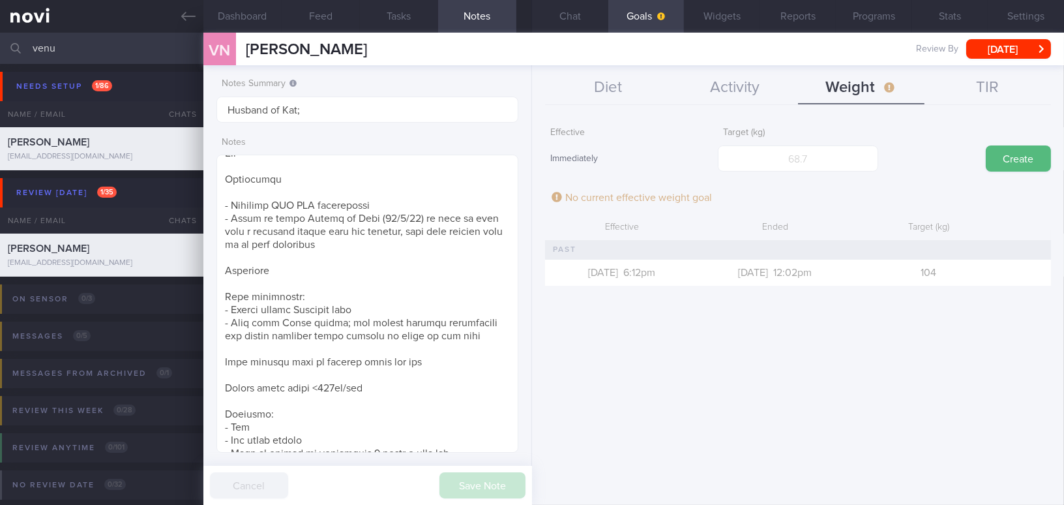
scroll to position [651908, 651774]
click at [837, 165] on input "number" at bounding box center [798, 158] width 160 height 26
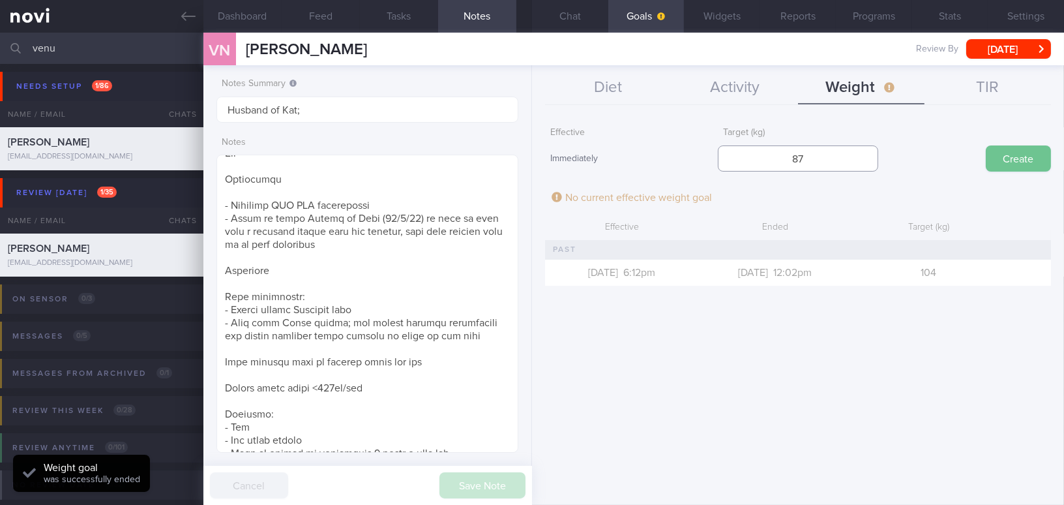
type input "87"
click at [999, 151] on button "Create" at bounding box center [1018, 158] width 65 height 26
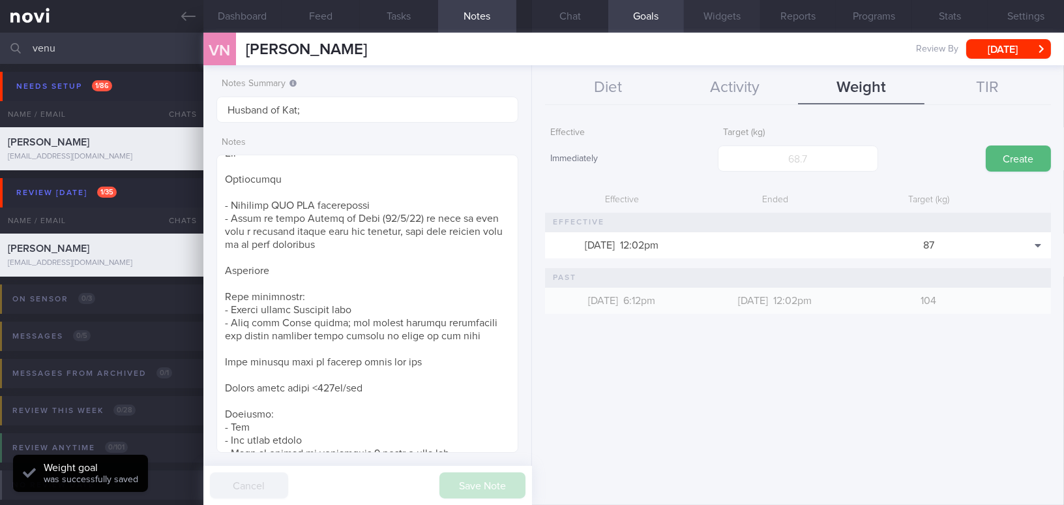
click at [710, 14] on button "Widgets" at bounding box center [722, 16] width 76 height 33
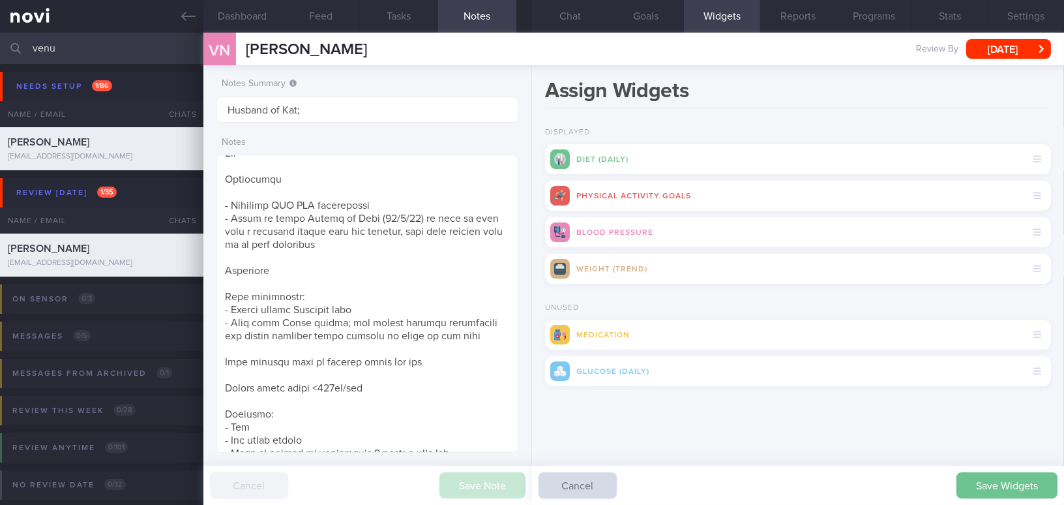
click at [981, 478] on button "Save Widgets" at bounding box center [1007, 485] width 101 height 26
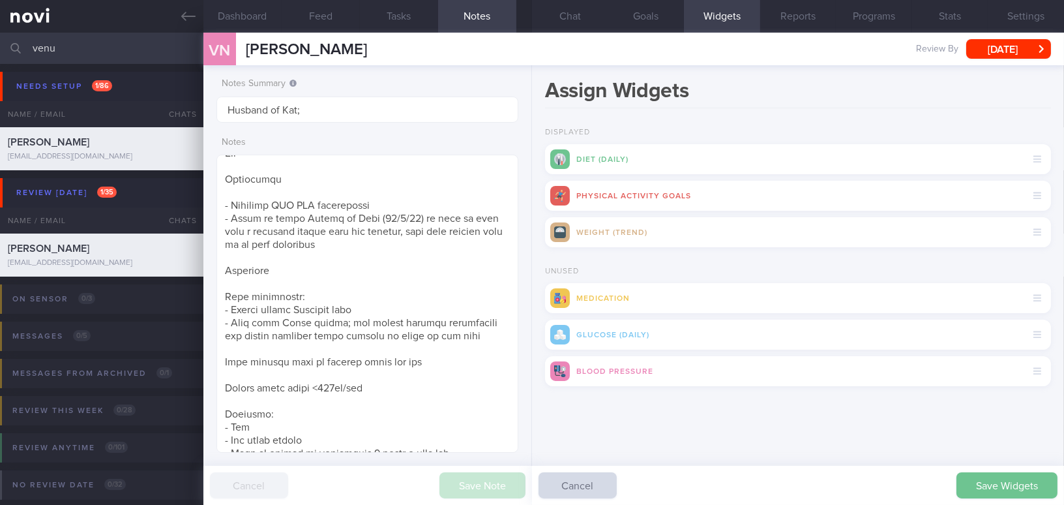
click at [979, 477] on button "Save Widgets" at bounding box center [1007, 485] width 101 height 26
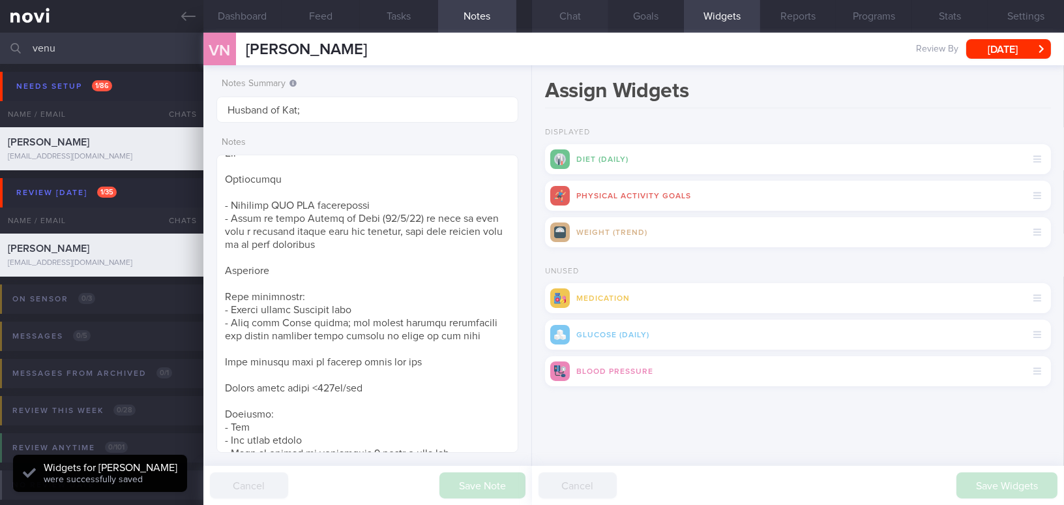
click at [587, 16] on button "Chat" at bounding box center [570, 16] width 76 height 33
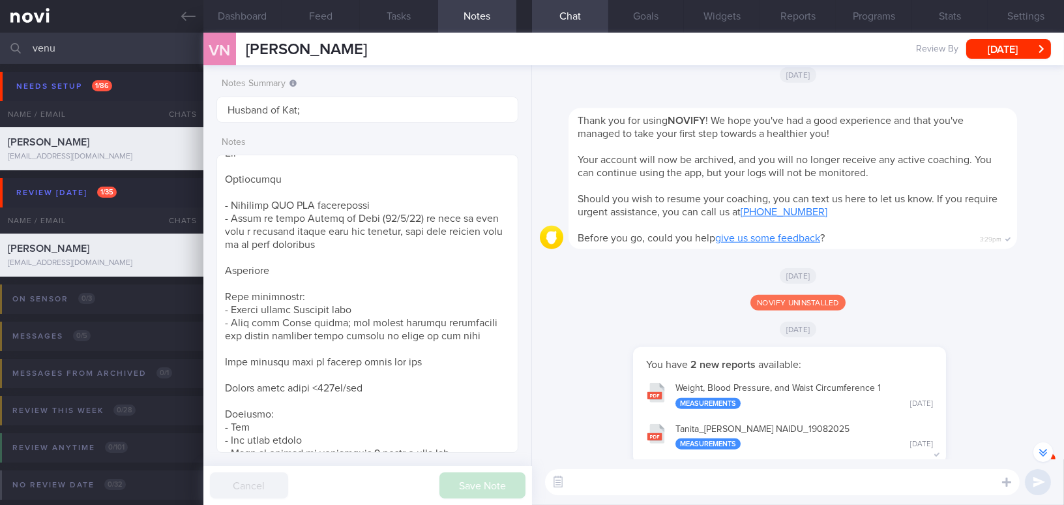
scroll to position [-260, 0]
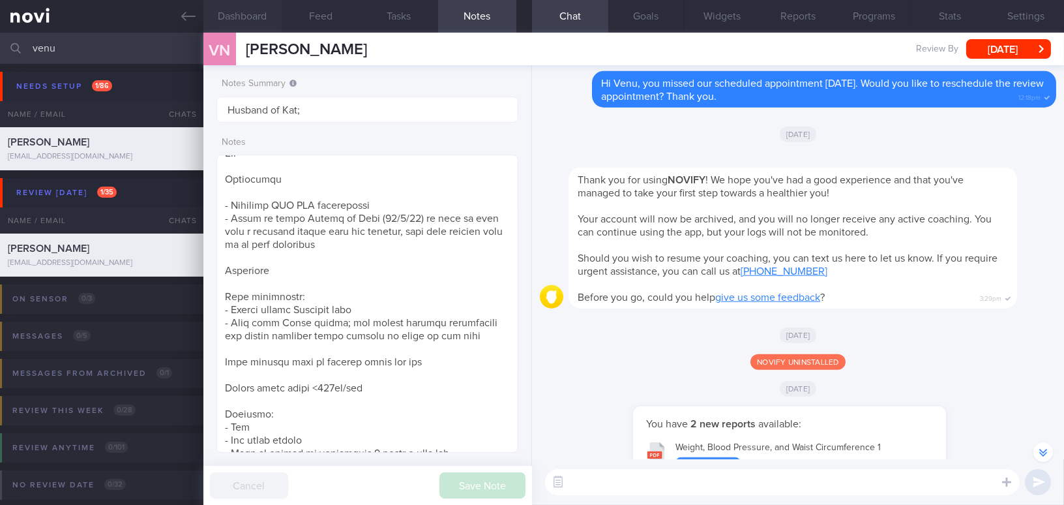
click at [239, 10] on button "Dashboard" at bounding box center [242, 16] width 78 height 33
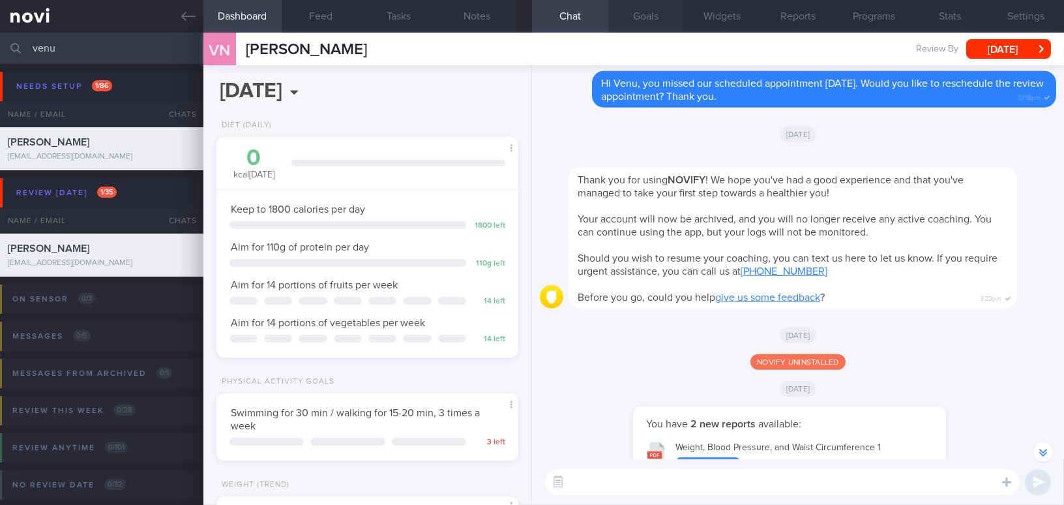
click at [651, 18] on button "Goals" at bounding box center [646, 16] width 76 height 33
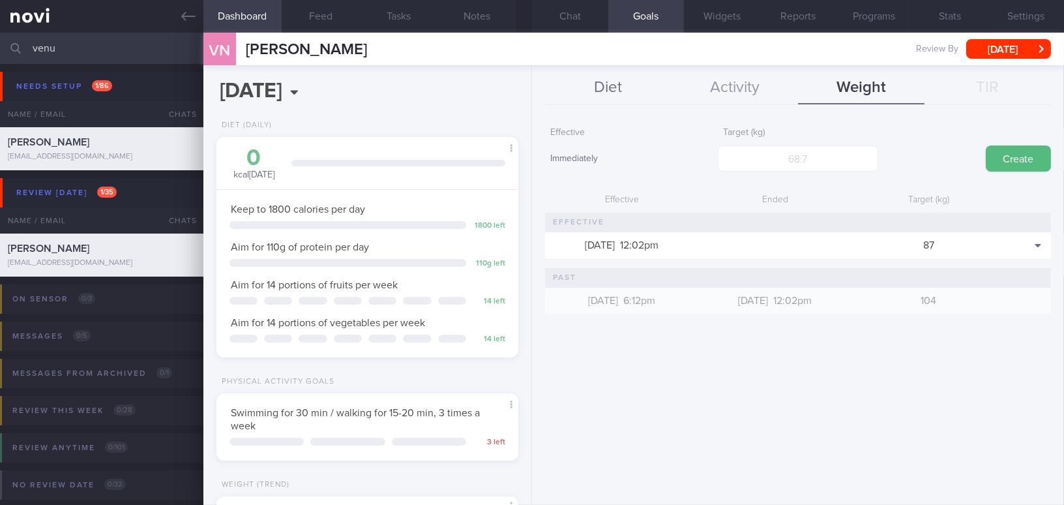
click at [617, 89] on button "Diet" at bounding box center [608, 88] width 126 height 33
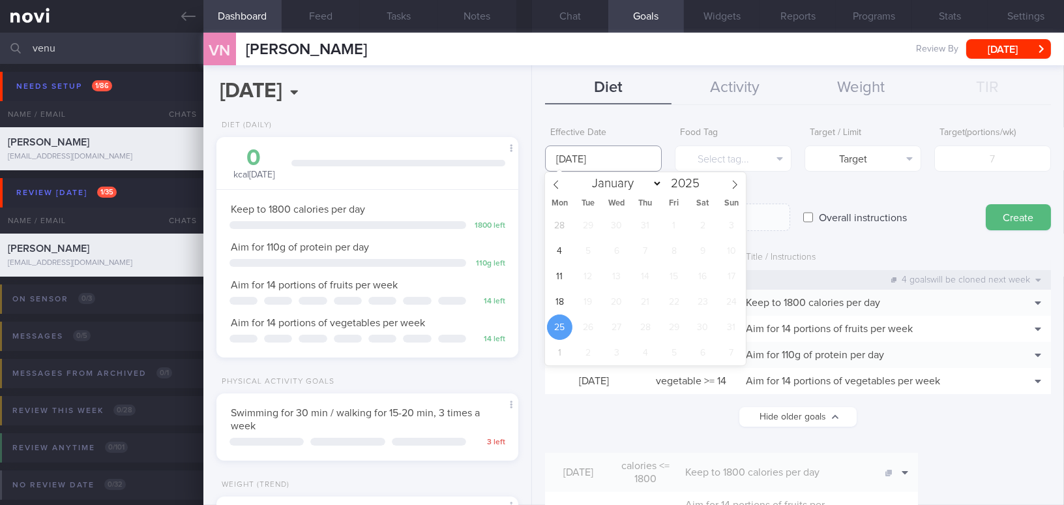
click at [612, 160] on input "[DATE]" at bounding box center [603, 158] width 117 height 26
click at [561, 293] on span "18" at bounding box center [559, 301] width 25 height 25
type input "[DATE]"
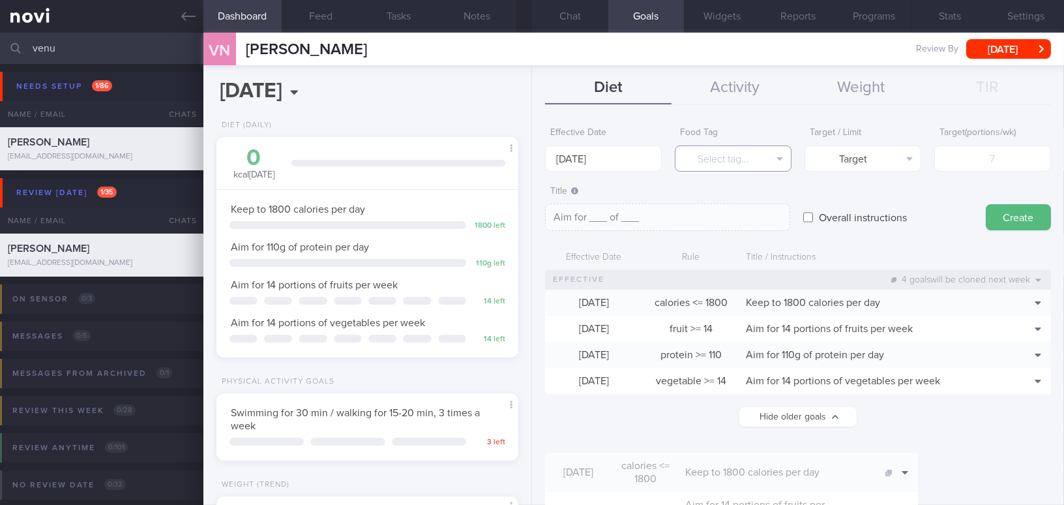
click at [708, 158] on button "Select tag..." at bounding box center [733, 158] width 117 height 26
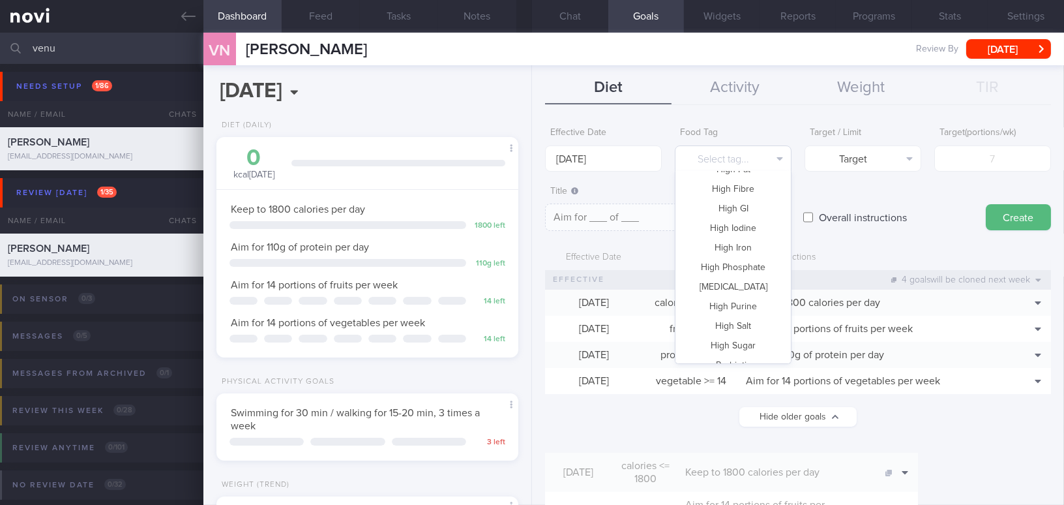
scroll to position [296, 0]
click at [715, 284] on button "High Sugar" at bounding box center [733, 286] width 115 height 20
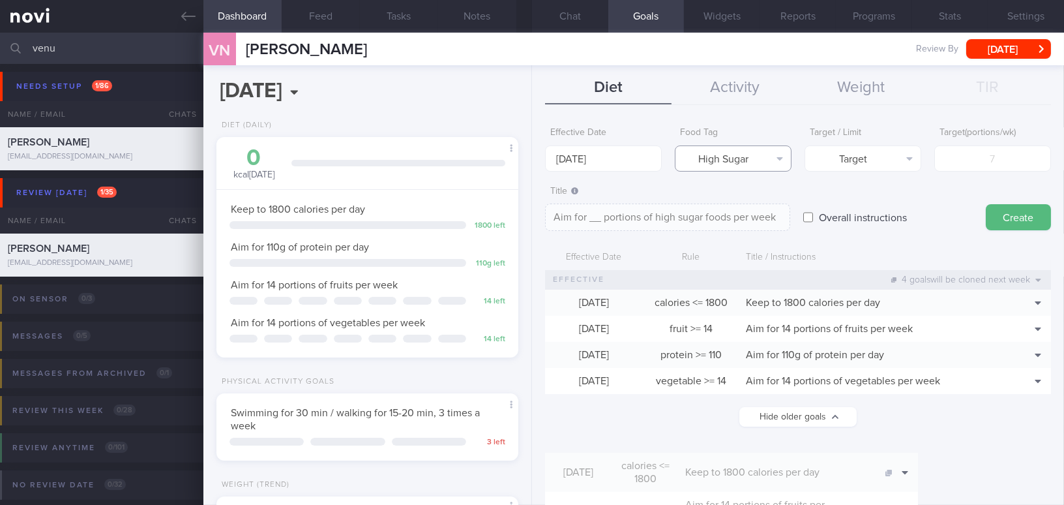
click at [760, 164] on button "High Sugar" at bounding box center [733, 158] width 117 height 26
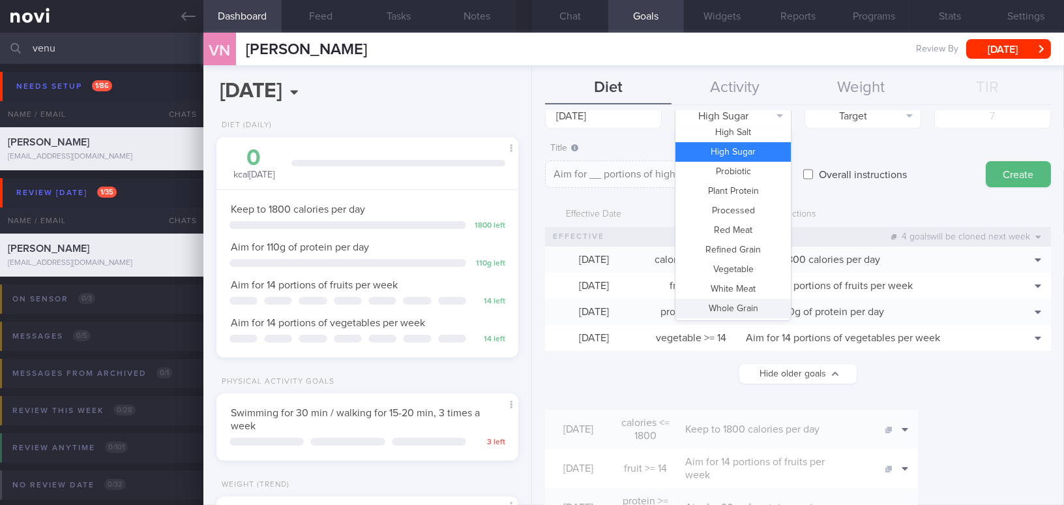
scroll to position [0, 0]
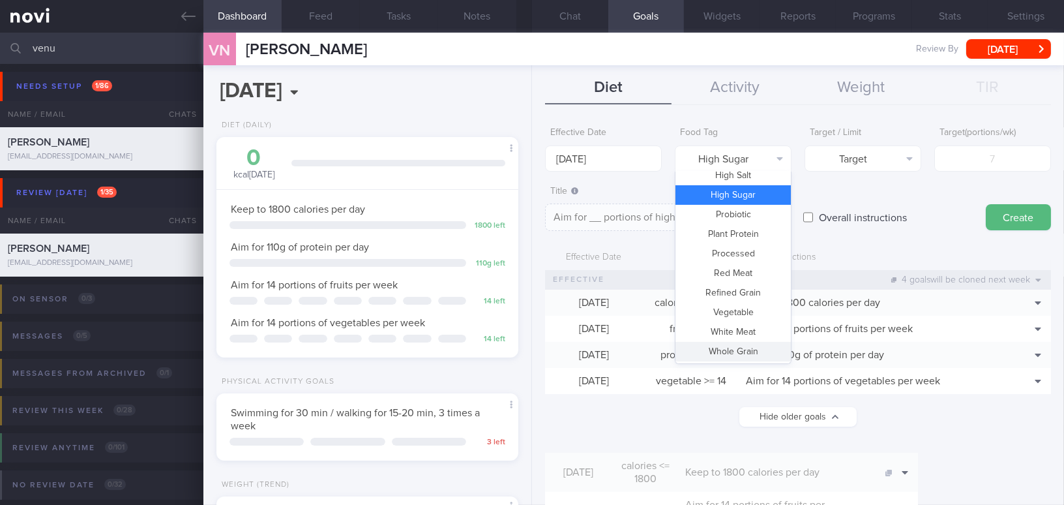
click at [841, 197] on div "Overall instructions" at bounding box center [888, 204] width 170 height 51
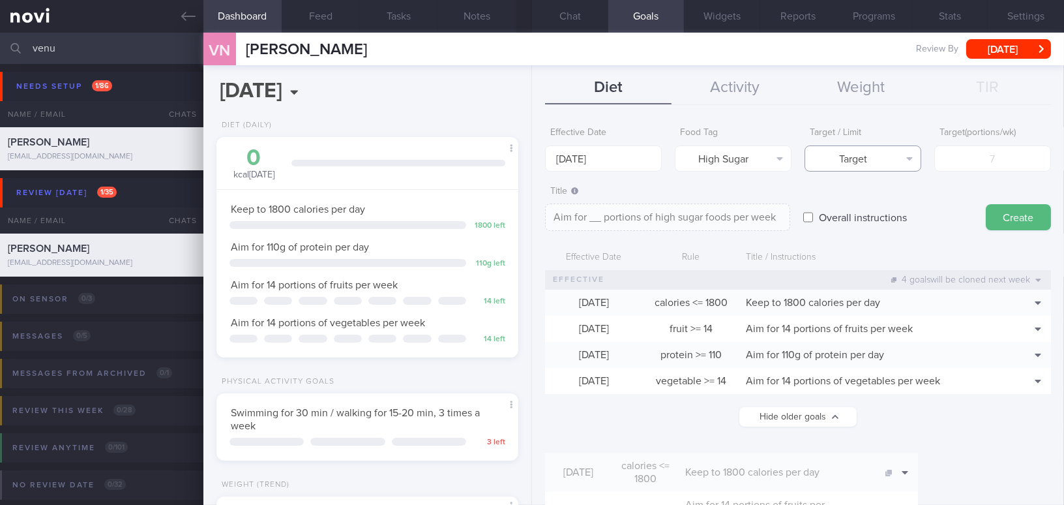
click at [867, 155] on button "Target" at bounding box center [863, 158] width 117 height 26
click at [862, 199] on button "Limit" at bounding box center [862, 204] width 115 height 20
type textarea "Keep to __ portions of high sugar foods per week"
click at [952, 160] on input "number" at bounding box center [992, 158] width 117 height 26
type input "7"
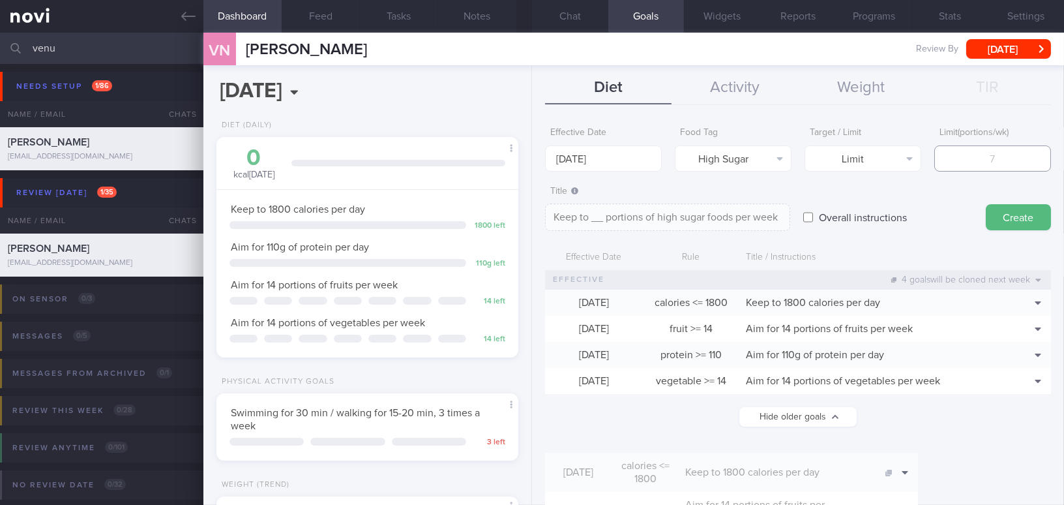
type textarea "Keep to 7 portions of high sugar foods per week"
type input "7"
click at [1001, 211] on button "Create" at bounding box center [1018, 217] width 65 height 26
type input "[DATE]"
type textarea "Aim for ___ of ___"
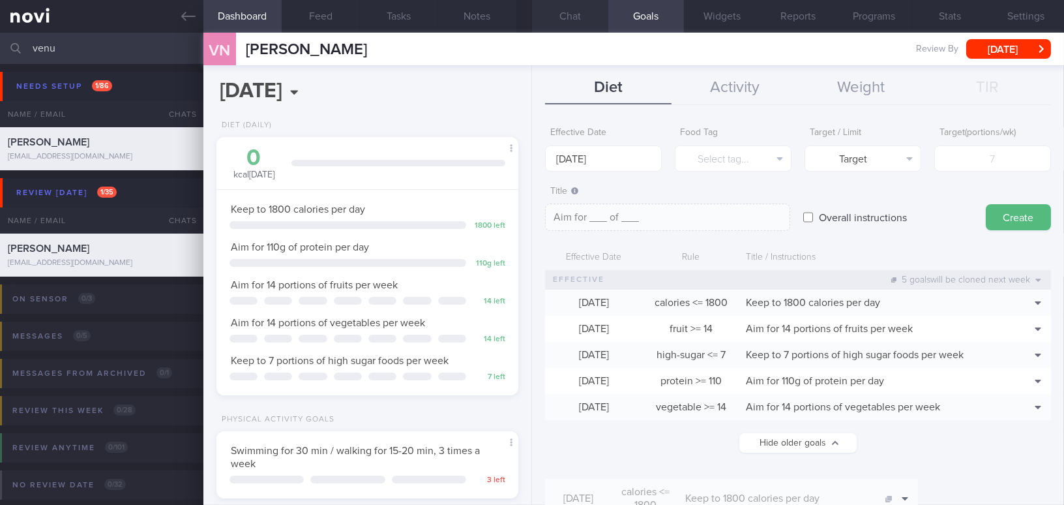
click at [563, 31] on button "Chat" at bounding box center [570, 16] width 76 height 33
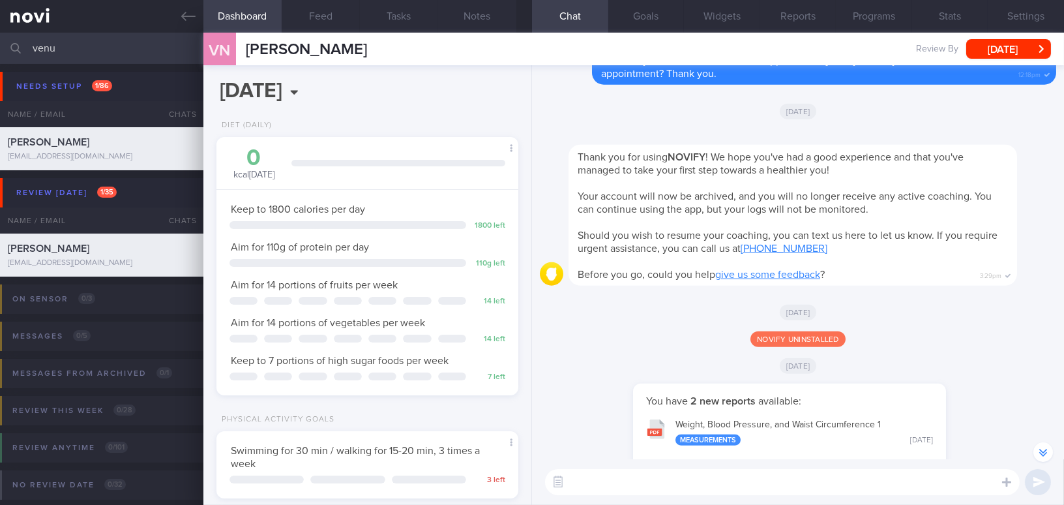
scroll to position [689, 0]
click at [1011, 374] on div "[DATE]" at bounding box center [798, 365] width 516 height 37
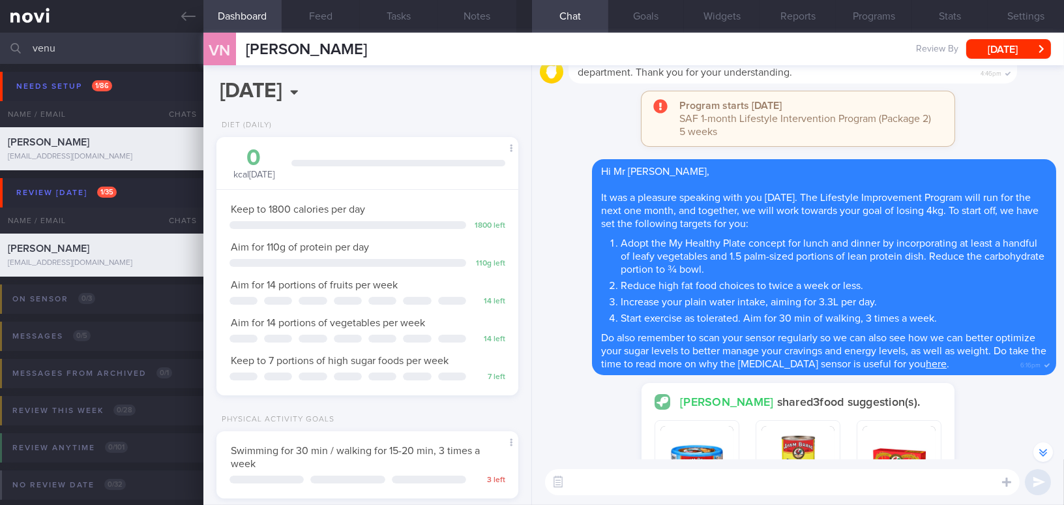
scroll to position [-5599, 0]
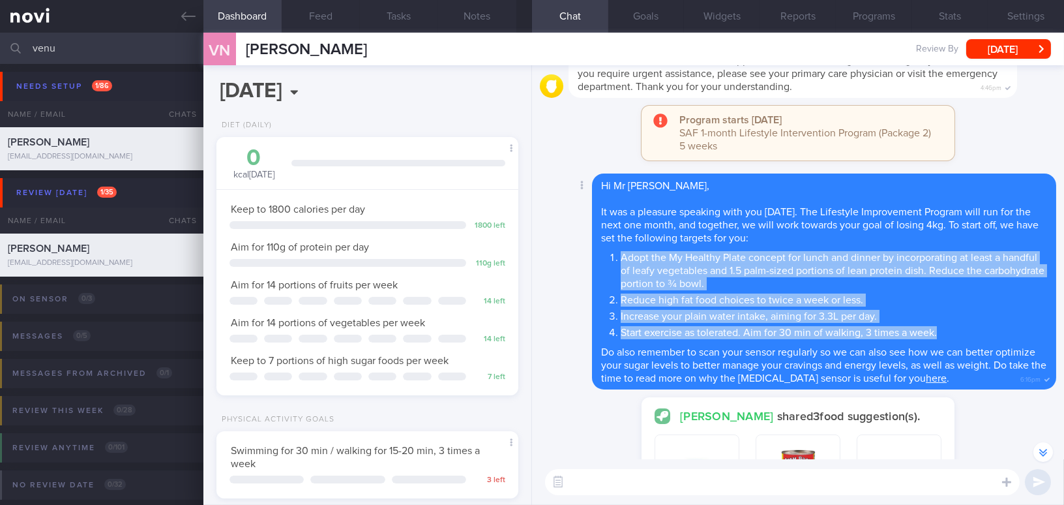
drag, startPoint x: 622, startPoint y: 271, endPoint x: 945, endPoint y: 344, distance: 331.6
click at [945, 339] on ol "Adopt the My Healthy Plate concept for lunch and dinner by incorporating at lea…" at bounding box center [824, 293] width 446 height 91
copy ol "Adopt the My Healthy Plate concept for lunch and dinner by incorporating at lea…"
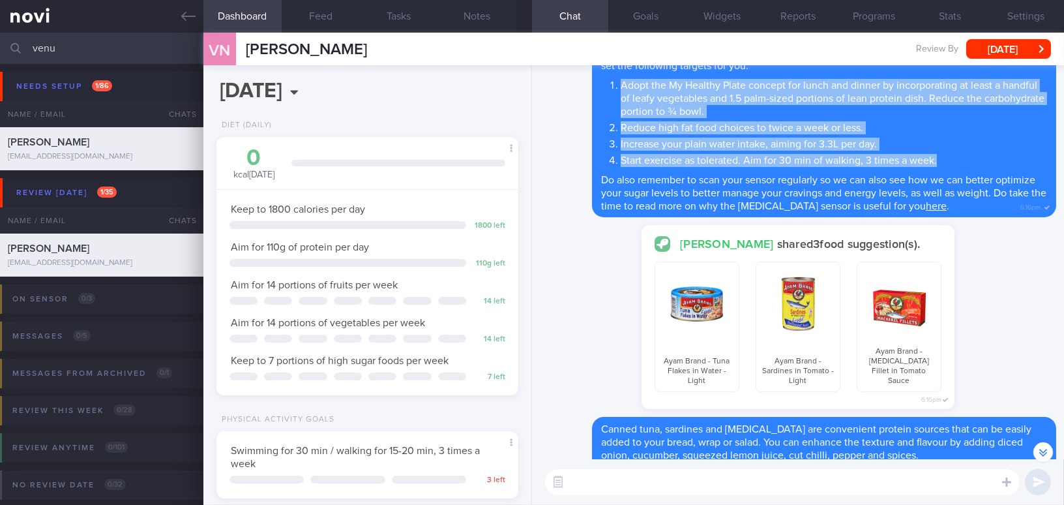
scroll to position [-5421, 0]
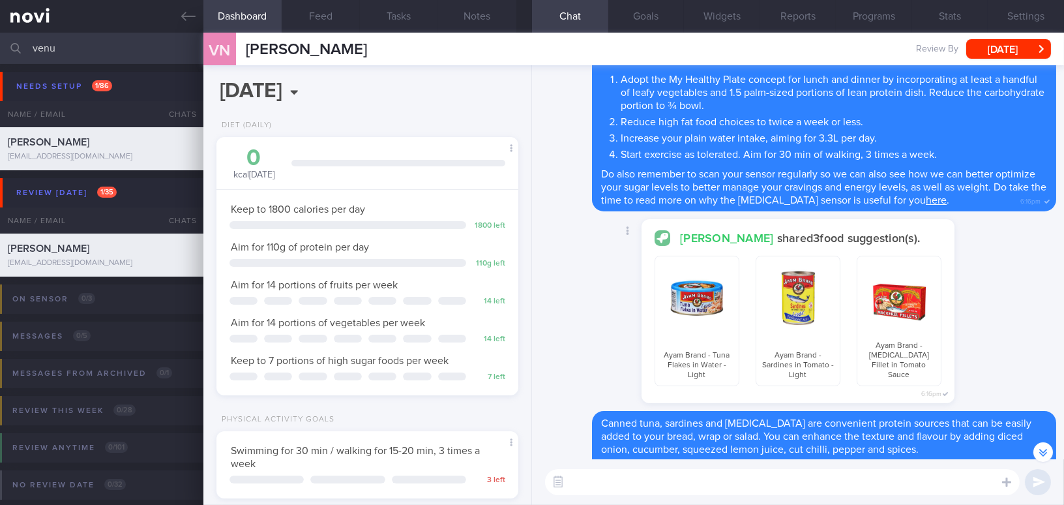
click at [616, 294] on div "[PERSON_NAME] shared 3 food suggestion(s). Ayam Brand - Tuna Flakes in Water - …" at bounding box center [798, 315] width 516 height 192
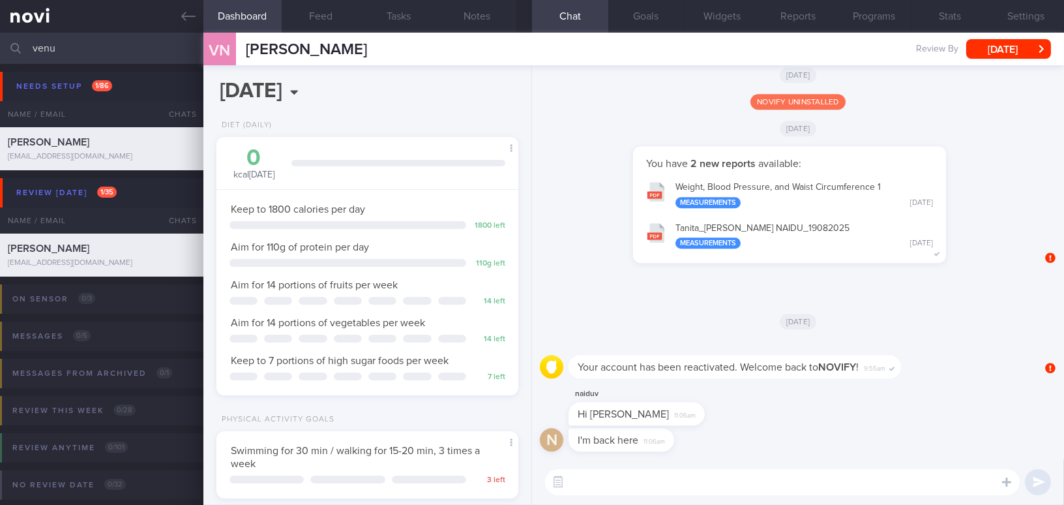
scroll to position [0, 0]
click at [677, 484] on textarea at bounding box center [782, 482] width 475 height 26
type textarea "Hi Venu, welcome back to [GEOGRAPHIC_DATA] app!"
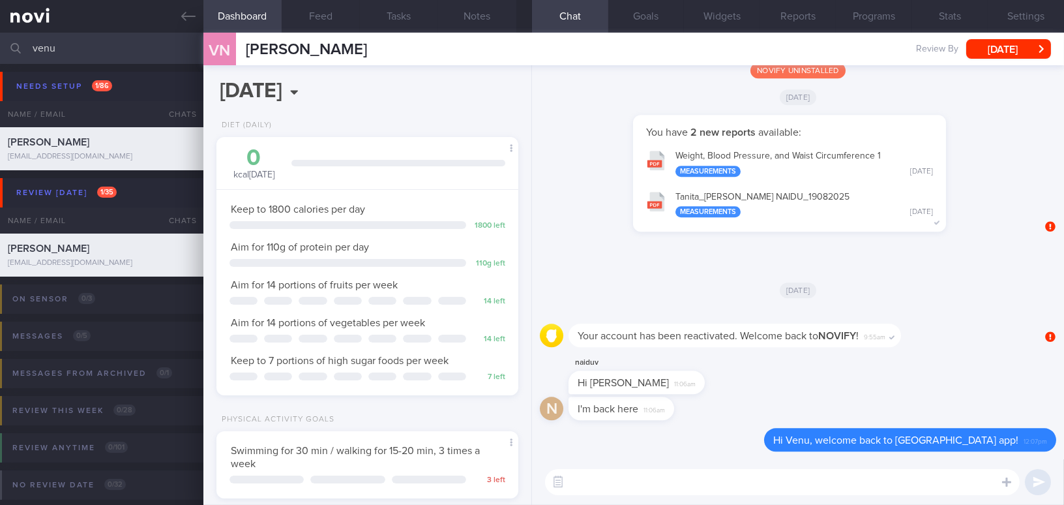
paste textarea "Adopt the My Healthy Plate concept for lunch and dinner by incorporating at lea…"
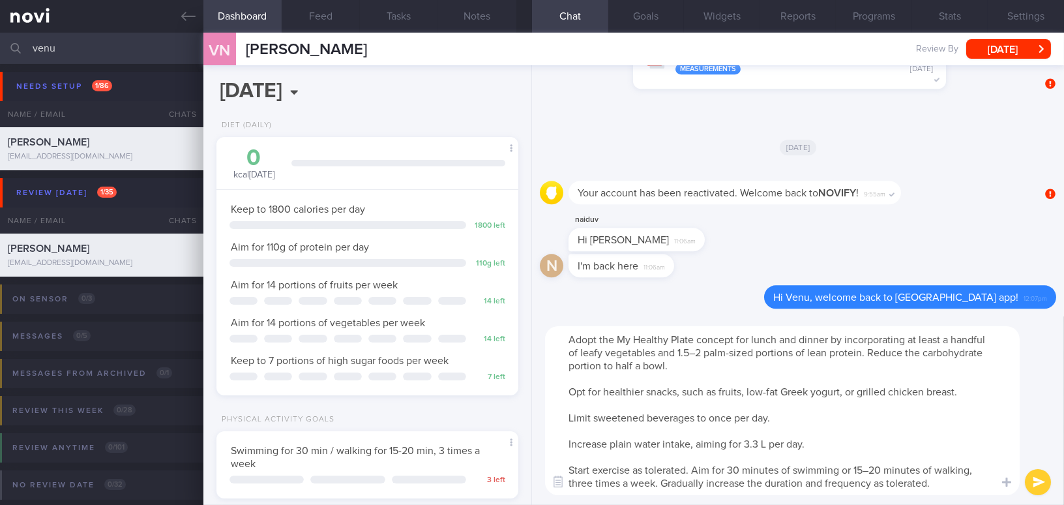
click at [571, 337] on textarea "Adopt the My Healthy Plate concept for lunch and dinner by incorporating at lea…" at bounding box center [782, 410] width 475 height 169
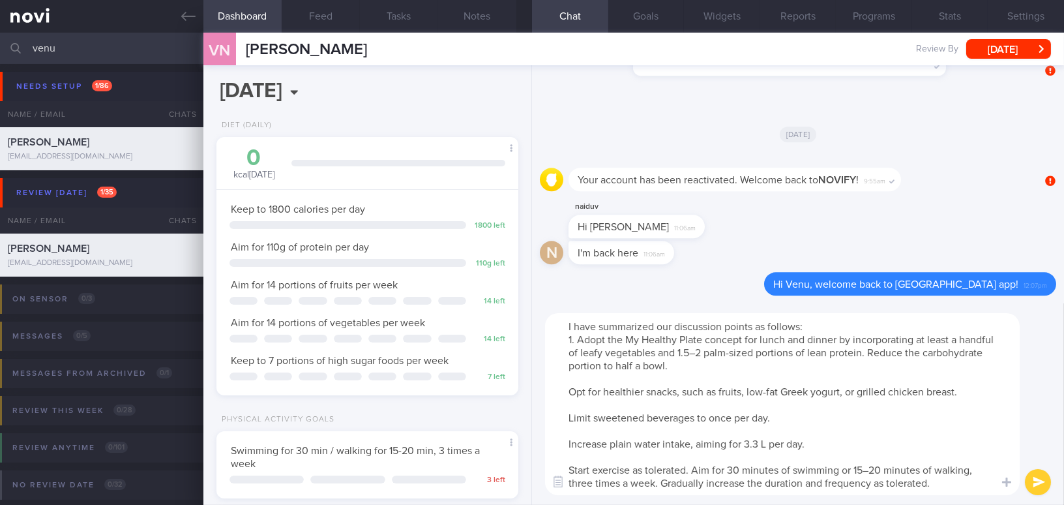
drag, startPoint x: 925, startPoint y: 353, endPoint x: 988, endPoint y: 353, distance: 63.3
click at [988, 353] on textarea "I have summarized our discussion points as follows: 1. Adopt the My Healthy Pla…" at bounding box center [782, 404] width 475 height 182
drag, startPoint x: 617, startPoint y: 366, endPoint x: 641, endPoint y: 366, distance: 24.1
click at [641, 366] on textarea "I have summarized our discussion points as follows: 1. Adopt the My Healthy Pla…" at bounding box center [782, 404] width 475 height 182
click at [569, 392] on textarea "I have summarized our discussion points as follows: 1. Adopt the My Healthy Pla…" at bounding box center [782, 404] width 475 height 182
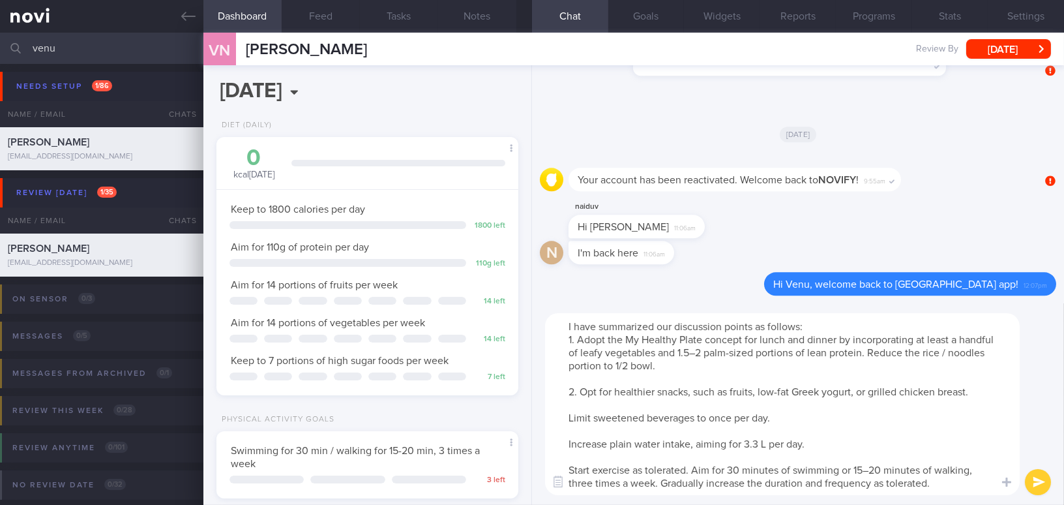
click at [834, 389] on textarea "I have summarized our discussion points as follows: 1. Adopt the My Healthy Pla…" at bounding box center [782, 404] width 475 height 182
click at [840, 391] on textarea "I have summarized our discussion points as follows: 1. Adopt the My Healthy Pla…" at bounding box center [782, 404] width 475 height 182
click at [859, 389] on textarea "I have summarized our discussion points as follows: 1. Adopt the My Healthy Pla…" at bounding box center [782, 404] width 475 height 182
click at [568, 419] on textarea "I have summarized our discussion points as follows: 1. Adopt the My Healthy Pla…" at bounding box center [782, 404] width 475 height 182
click at [773, 443] on textarea "I have summarized our discussion points as follows: 1. Adopt the My Healthy Pla…" at bounding box center [782, 404] width 475 height 182
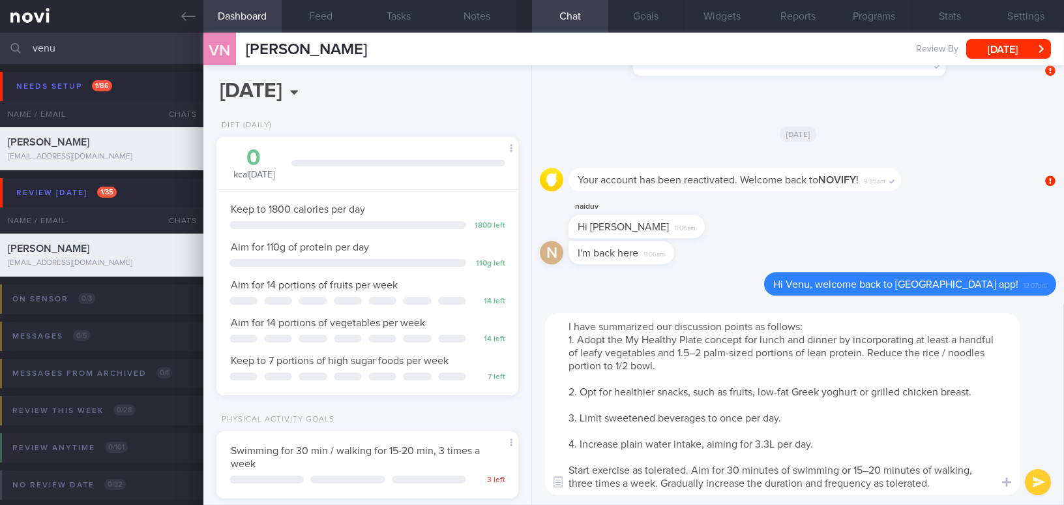
click at [573, 469] on textarea "I have summarized our discussion points as follows: 1. Adopt the My Healthy Pla…" at bounding box center [782, 404] width 475 height 182
click at [790, 466] on textarea "I have summarized our discussion points as follows: 1. Adopt the My Healthy Pla…" at bounding box center [782, 404] width 475 height 182
drag, startPoint x: 947, startPoint y: 468, endPoint x: 969, endPoint y: 466, distance: 21.6
click at [969, 466] on textarea "I have summarized our discussion points as follows: 1. Adopt the My Healthy Pla…" at bounding box center [782, 404] width 475 height 182
type textarea "I have summarized our discussion points as follows: 1. Adopt the My Healthy Pla…"
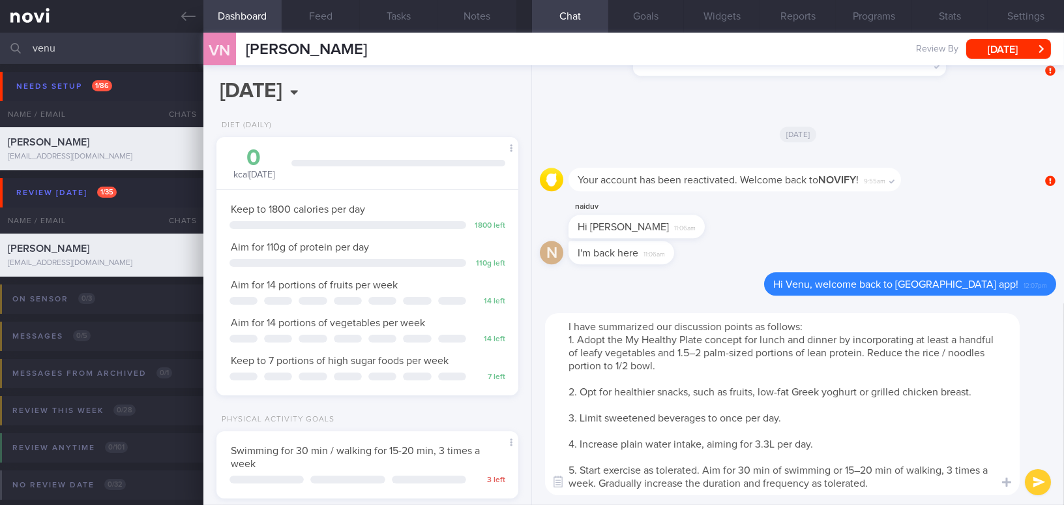
click at [1033, 480] on button "submit" at bounding box center [1038, 482] width 26 height 26
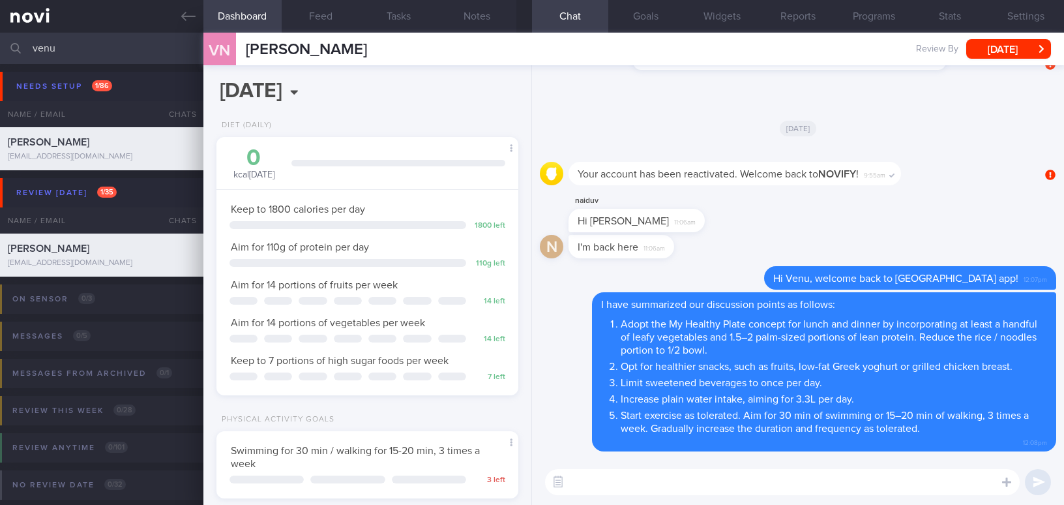
select select "7"
click at [630, 484] on textarea at bounding box center [782, 482] width 475 height 26
paste textarea "Below are some pre-portioned skinless chicken breasts that will save up some pr…"
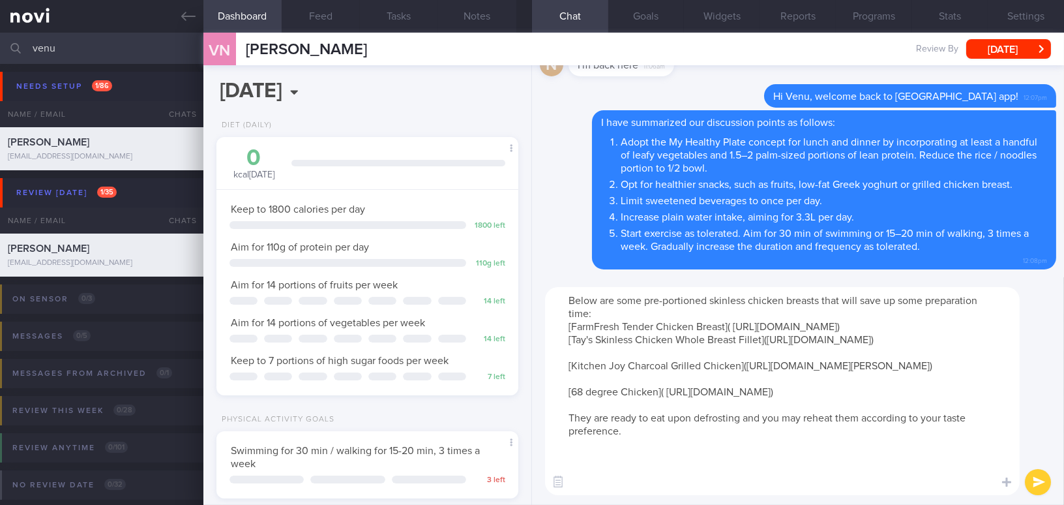
scroll to position [0, 0]
click at [605, 309] on textarea "Below are some pre-portioned skinless chicken breasts that will save up some pr…" at bounding box center [782, 391] width 475 height 208
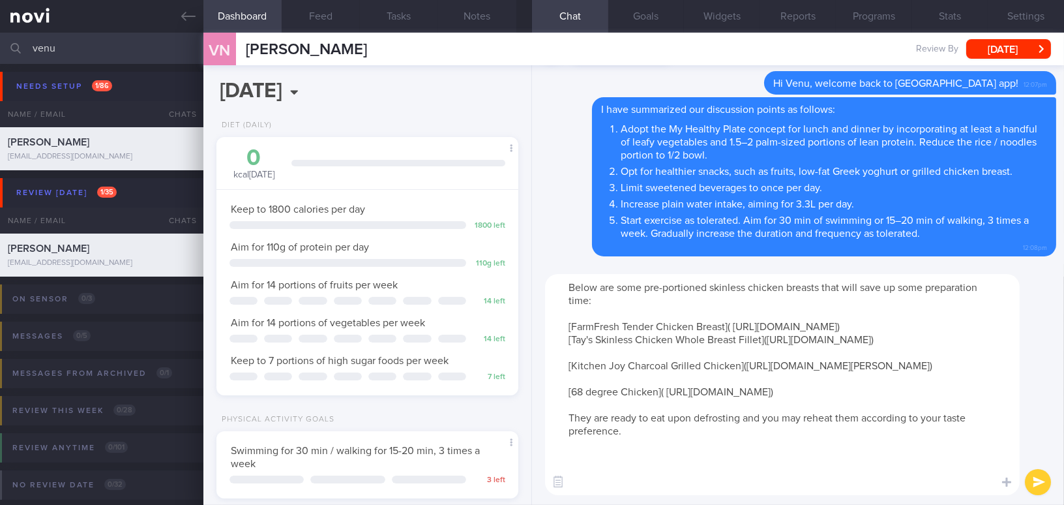
click at [831, 342] on textarea "Below are some pre-portioned skinless chicken breasts that will save up some pr…" at bounding box center [782, 384] width 475 height 221
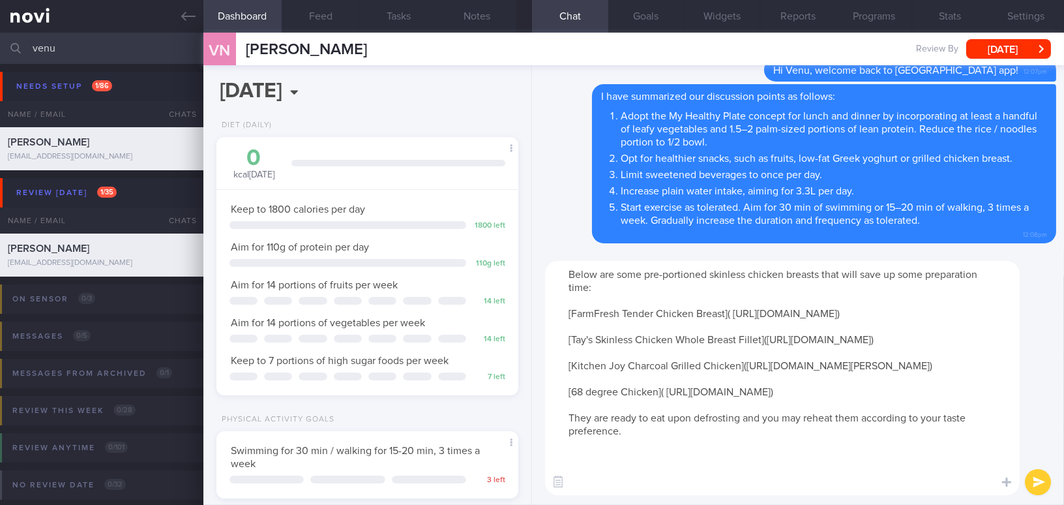
click at [657, 483] on textarea "Below are some pre-portioned skinless chicken breasts that will save up some pr…" at bounding box center [782, 378] width 475 height 234
type textarea "Below are some pre-portioned skinless chicken breasts that will save up some pr…"
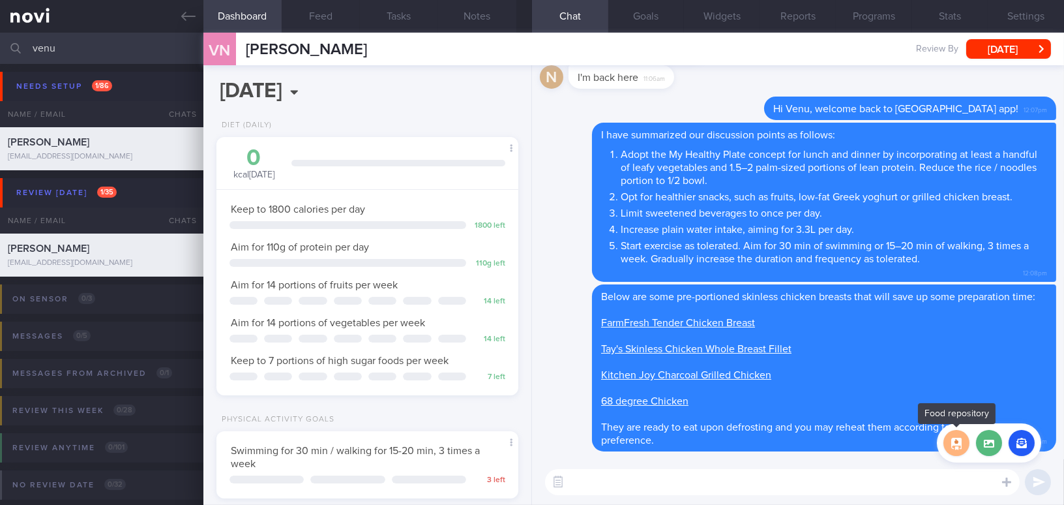
click at [963, 449] on button "button" at bounding box center [957, 443] width 26 height 26
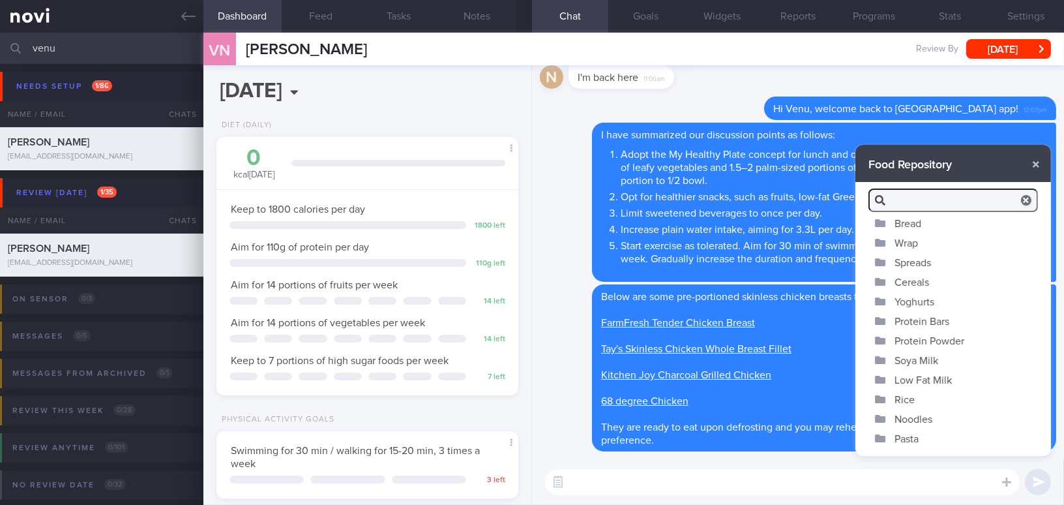
click at [912, 302] on button "Yoghurts" at bounding box center [953, 301] width 196 height 20
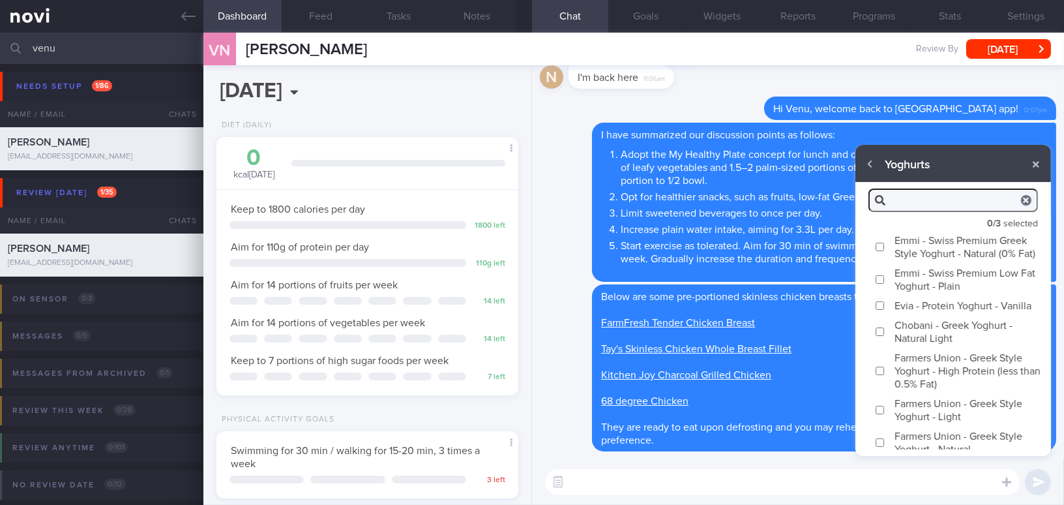
click at [882, 250] on input "Emmi - Swiss Premium Greek Style Yoghurt - Natural (0% Fat)" at bounding box center [880, 247] width 10 height 8
checkbox input "true"
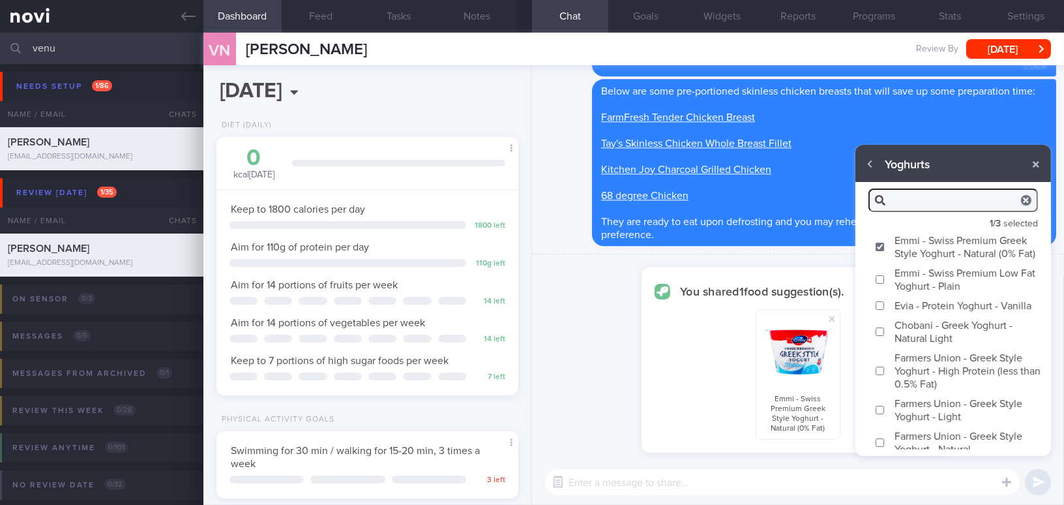
click at [883, 310] on input "Evia - Protein Yoghurt - Vanilla" at bounding box center [880, 305] width 10 height 8
checkbox input "true"
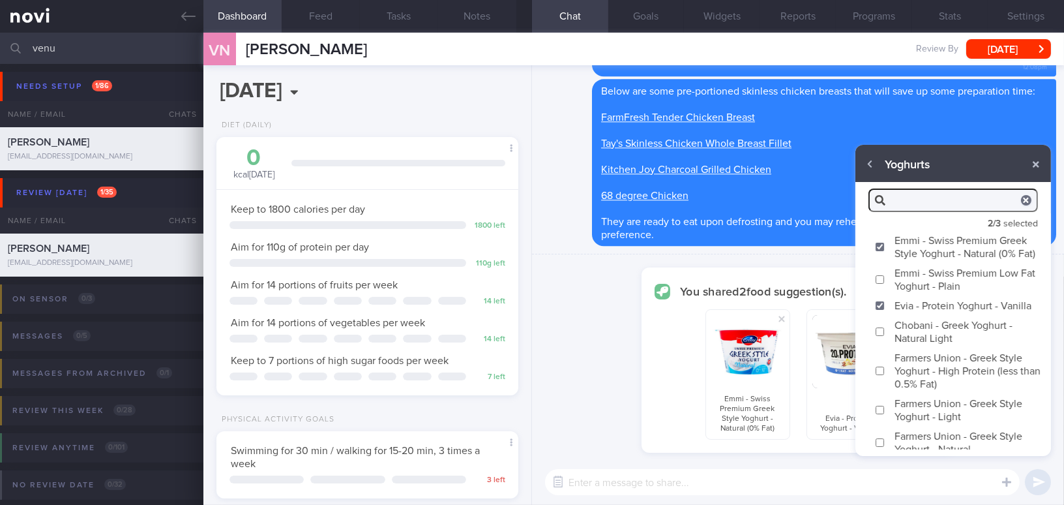
click at [883, 336] on input "Chobani - Greek Yoghurt - Natural Light" at bounding box center [880, 331] width 10 height 8
checkbox input "true"
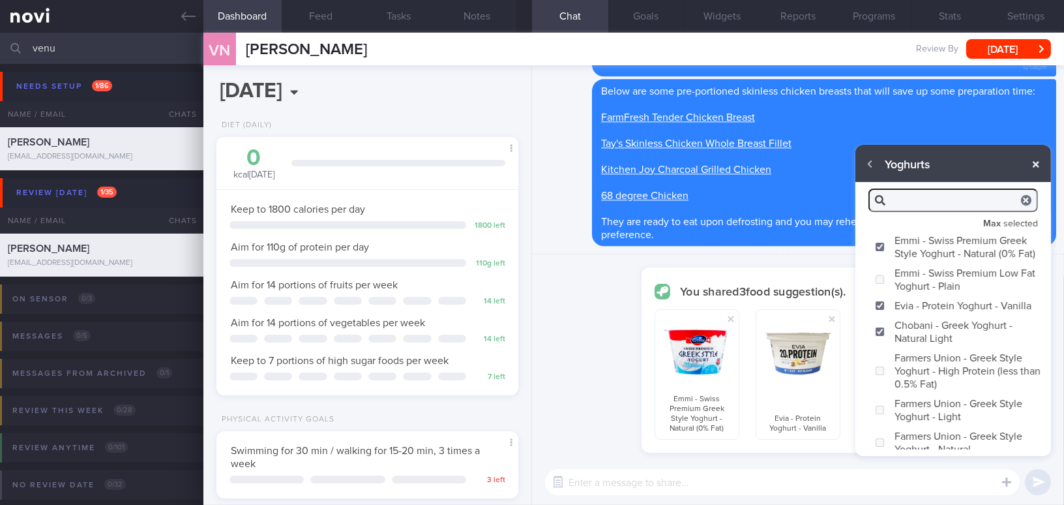
click at [1036, 170] on button "button" at bounding box center [1035, 164] width 23 height 23
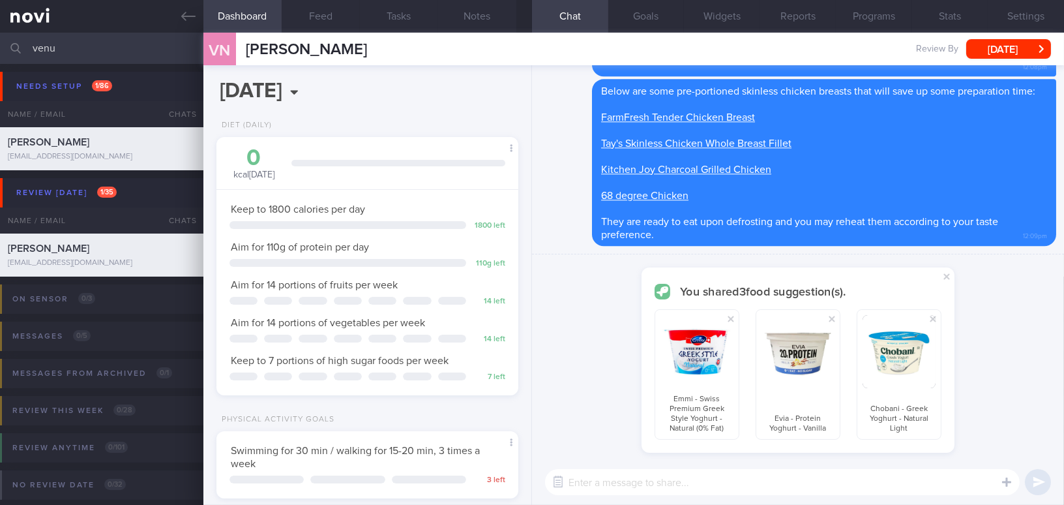
click at [833, 495] on div "​ ​" at bounding box center [798, 482] width 532 height 46
click at [833, 490] on textarea at bounding box center [782, 482] width 475 height 26
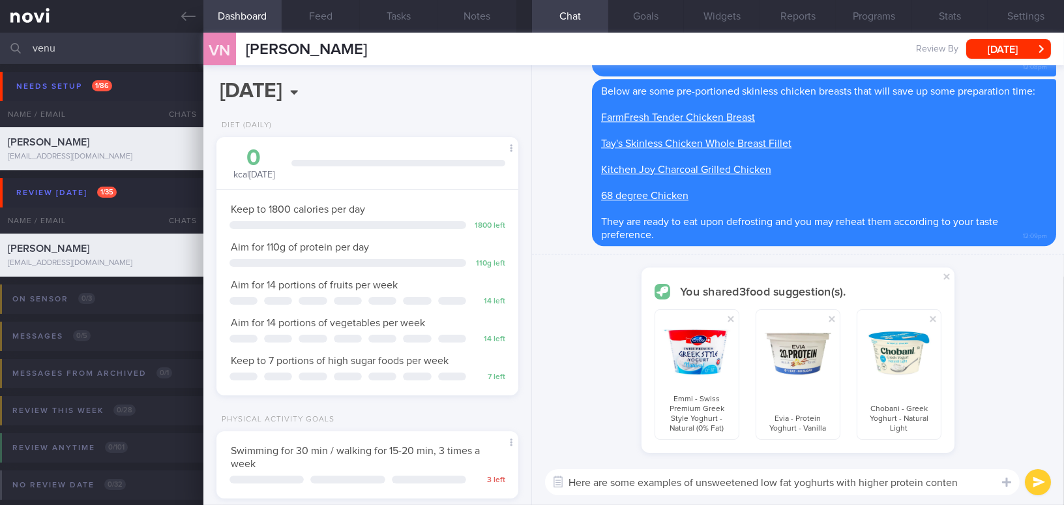
type textarea "Here are some examples of unsweetened low fat yoghurts with higher protein cont…"
checkbox input "false"
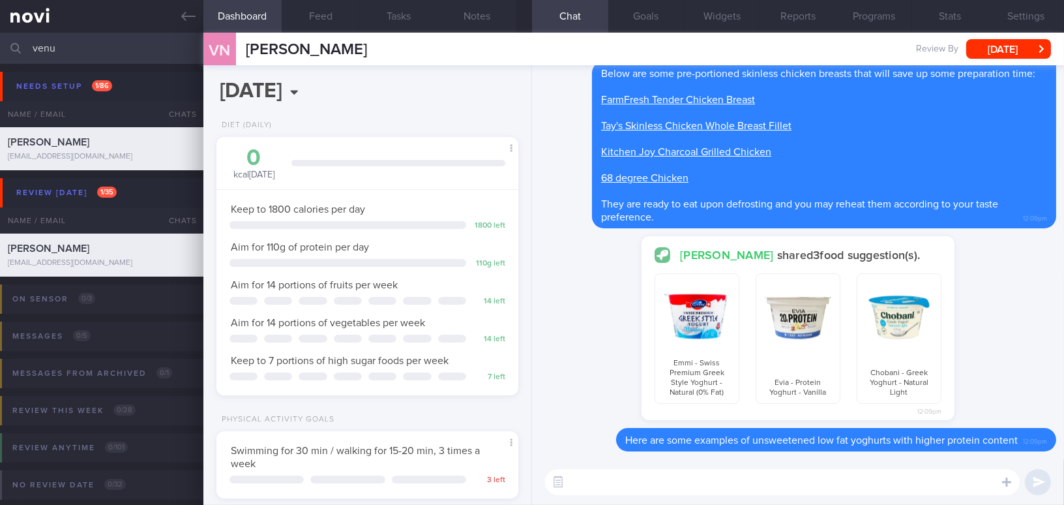
click at [816, 486] on textarea at bounding box center [782, 482] width 475 height 26
paste textarea "[Chobani Fit](https://www.fairprice.com.sg/search?query=chobani%20fit) is anoth…"
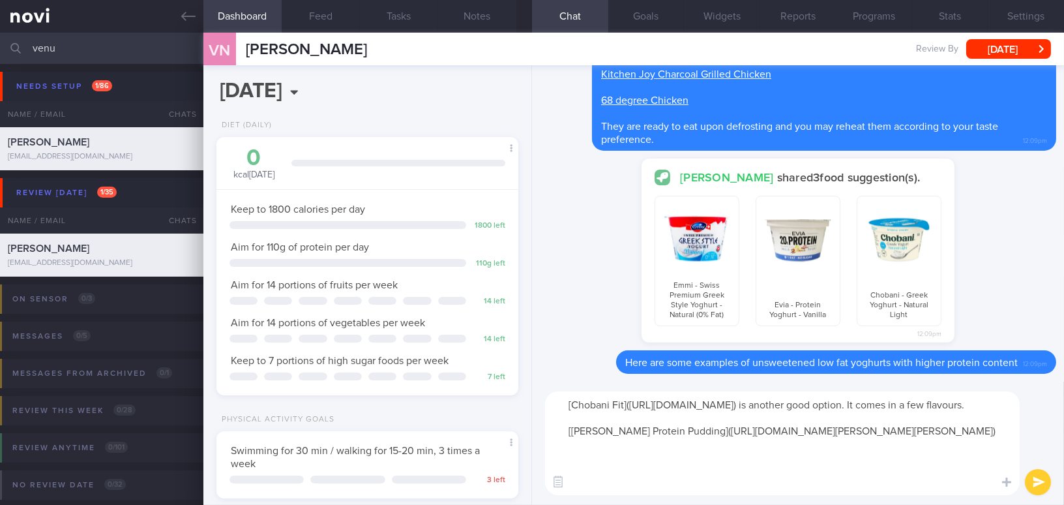
click at [568, 441] on textarea "[Chobani Fit](https://www.fairprice.com.sg/search?query=chobani%20fit) is anoth…" at bounding box center [782, 443] width 475 height 104
click at [621, 490] on textarea "[Chobani Fit](https://www.fairprice.com.sg/search?query=chobani%20fit) is anoth…" at bounding box center [782, 443] width 475 height 104
type textarea "[Chobani Fit](https://www.fairprice.com.sg/search?query=chobani%20fit) is anoth…"
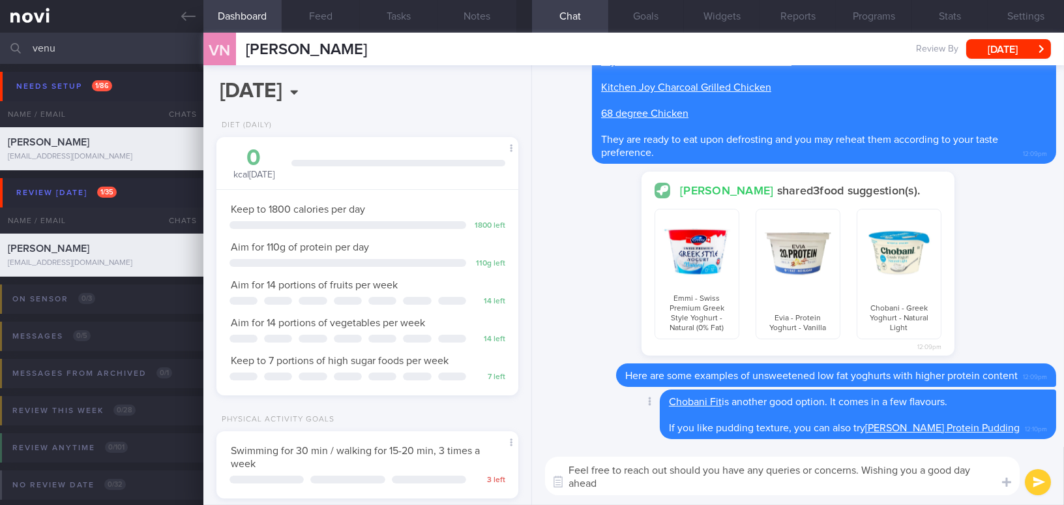
type textarea "Feel free to reach out should you have any queries or concerns. Wishing you a g…"
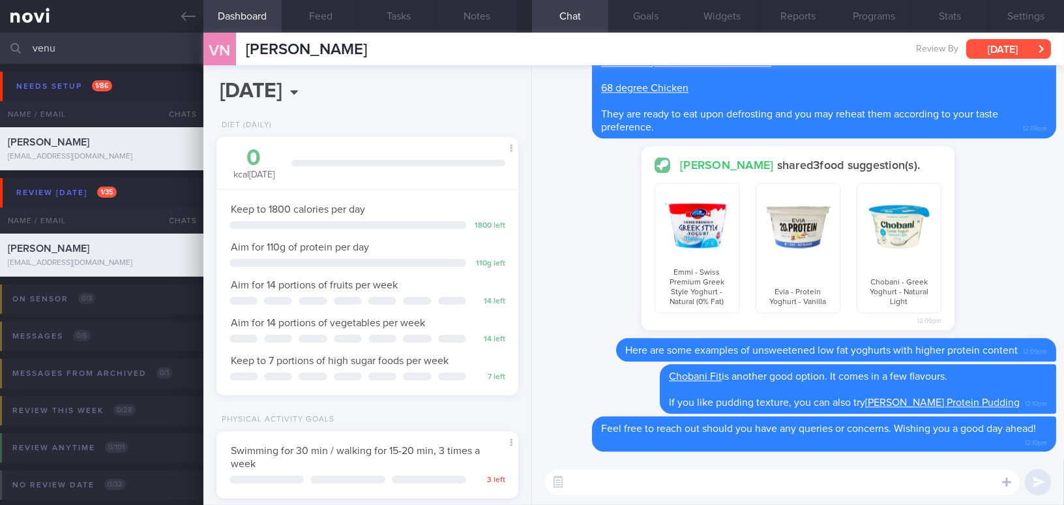
click at [1000, 50] on button "[DATE]" at bounding box center [1008, 49] width 85 height 20
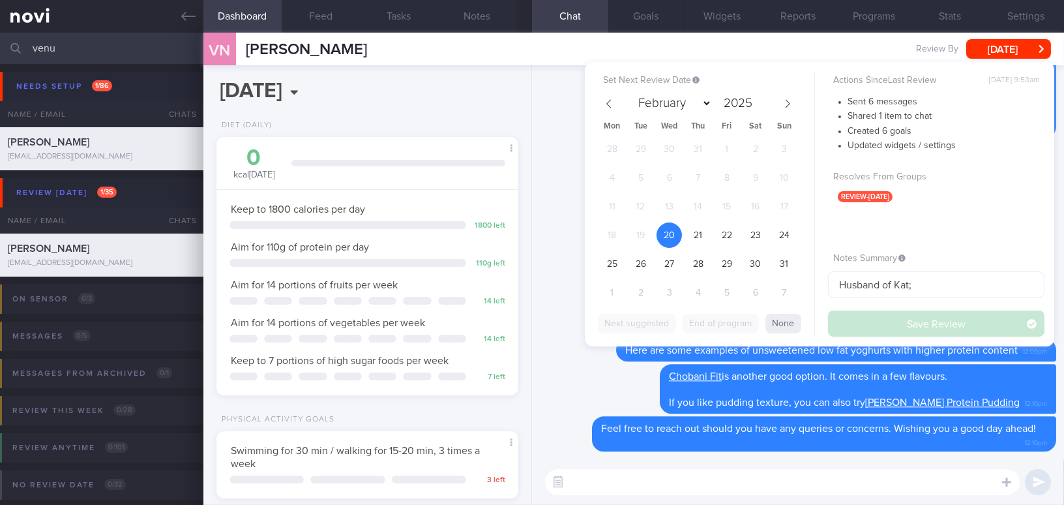
click at [560, 120] on div "Delete Below are some pre-portioned skinless chicken breasts that will save up …" at bounding box center [798, 54] width 516 height 167
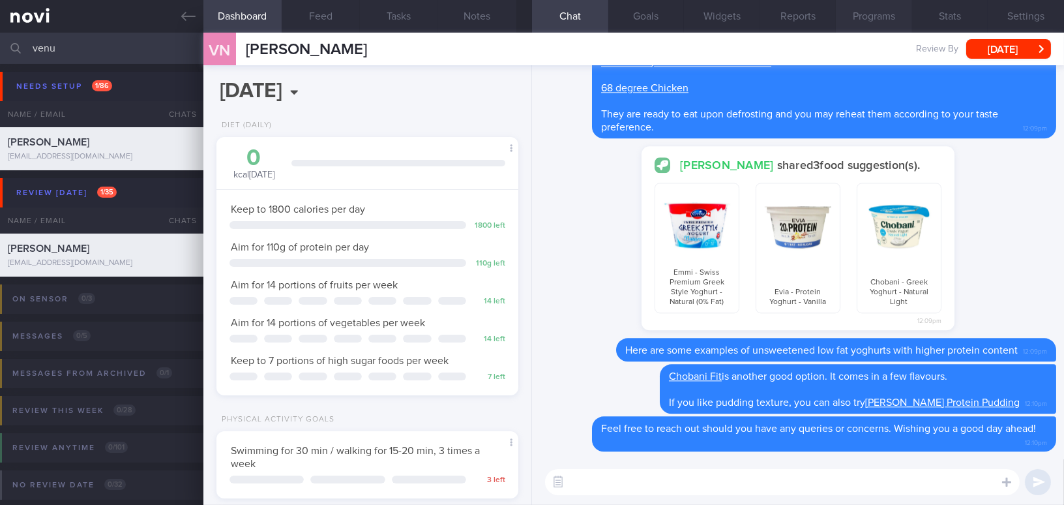
click at [887, 22] on button "Programs" at bounding box center [874, 16] width 76 height 33
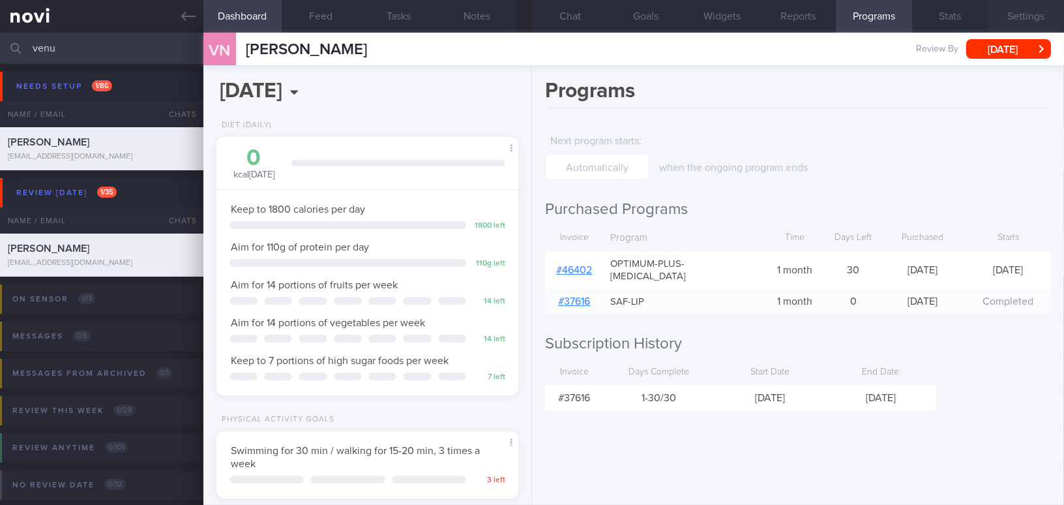
click at [1028, 18] on button "Settings" at bounding box center [1026, 16] width 76 height 33
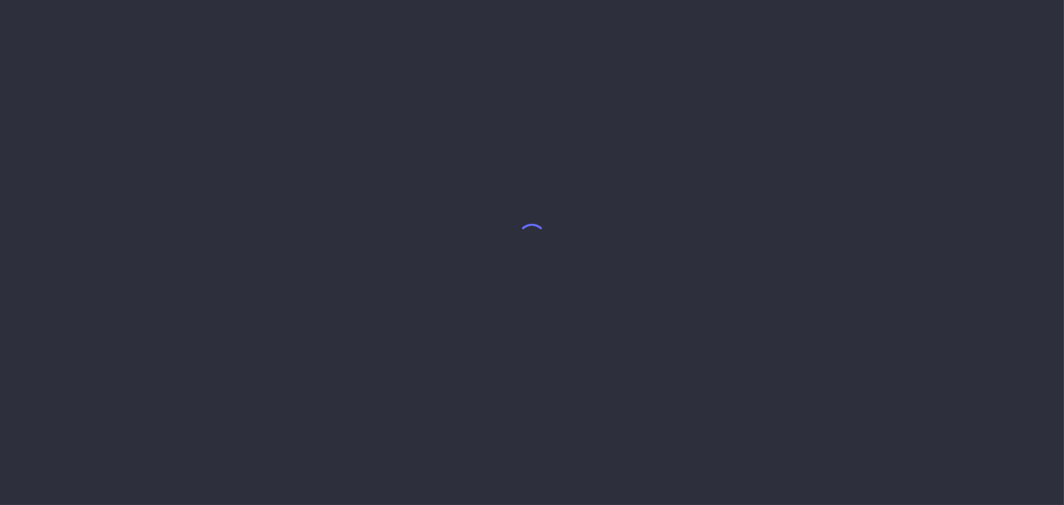
select select "7"
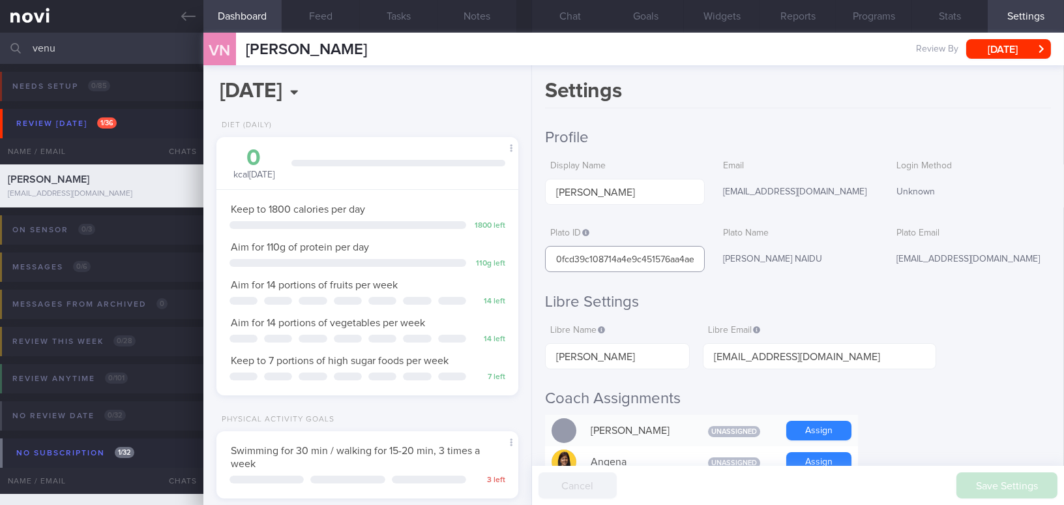
scroll to position [0, 18]
drag, startPoint x: 551, startPoint y: 261, endPoint x: 1060, endPoint y: 308, distance: 511.3
click at [1059, 308] on div "Settings Profile Display Name Venu Naidu Email naiduv@gmail.com Login Method Un…" at bounding box center [798, 284] width 532 height 439
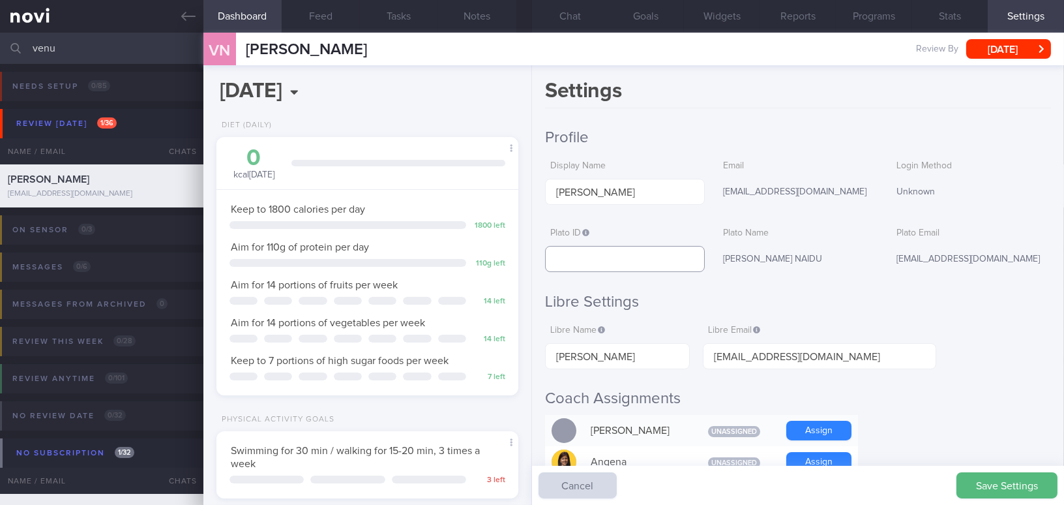
paste input "0fcd39c108714a4e9c451576aa4ae516"
type input "0fcd39c108714a4e9c451576aa4ae516"
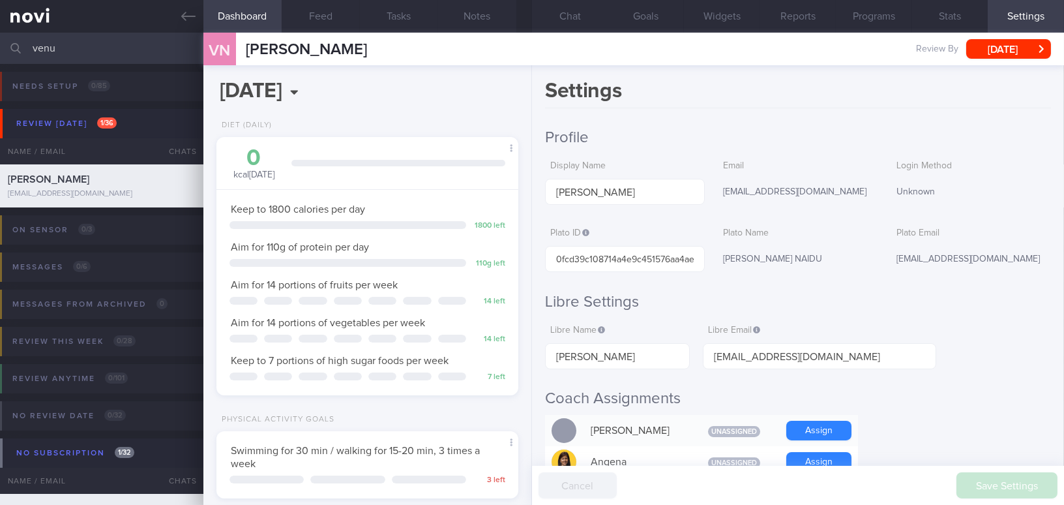
click at [760, 111] on div "Settings Profile Display Name Venu Naidu Email naiduv@gmail.com Login Method Un…" at bounding box center [798, 284] width 532 height 439
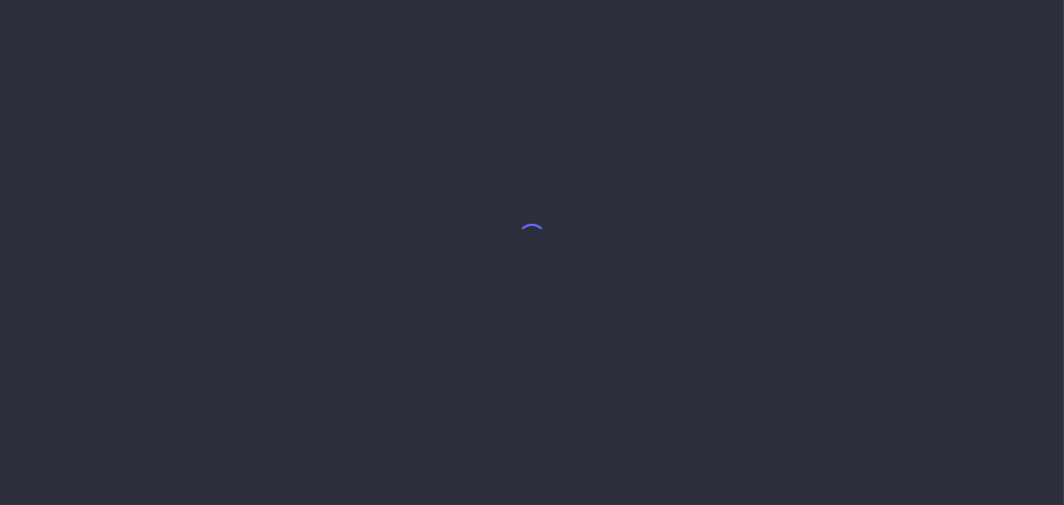
select select "7"
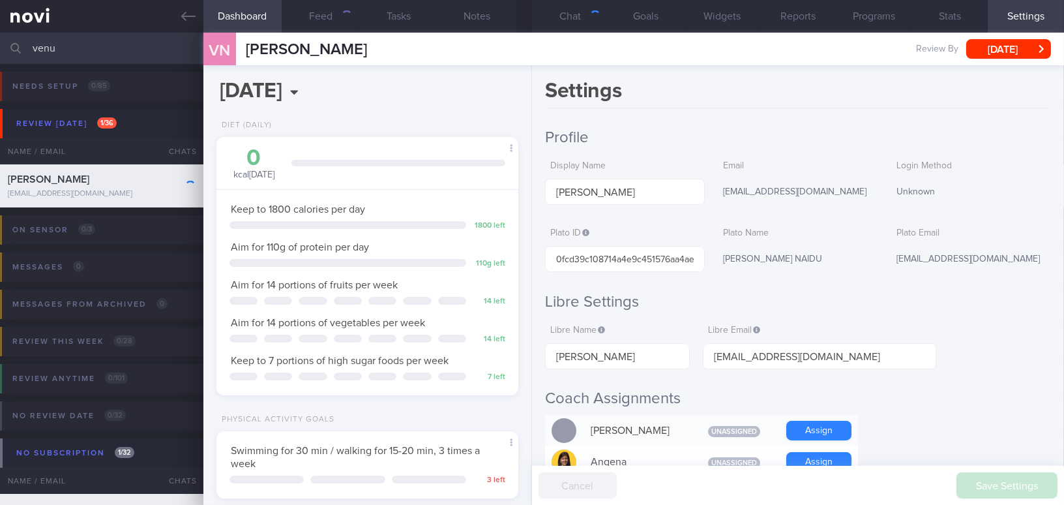
scroll to position [153, 269]
click at [680, 126] on div "Settings Profile Display Name Venu Naidu Email naiduv@gmail.com Login Method Un…" at bounding box center [798, 284] width 532 height 439
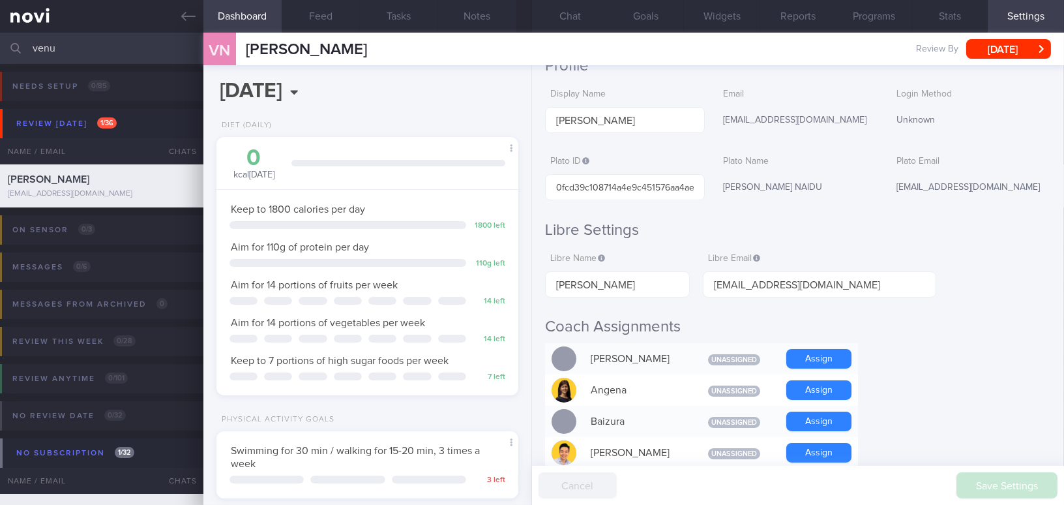
scroll to position [59, 0]
